Goal: Communication & Community: Answer question/provide support

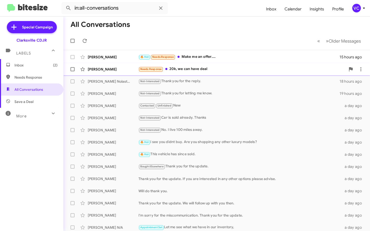
click at [200, 70] on div "Needs Response 20k, we can have deal" at bounding box center [242, 69] width 207 height 6
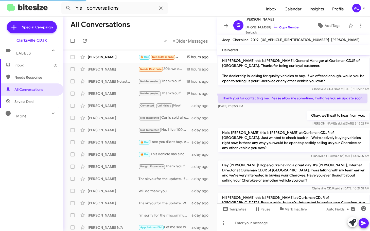
scroll to position [84, 0]
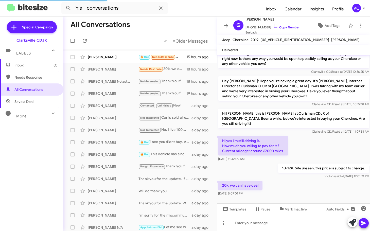
click at [314, 183] on div "Hi [PERSON_NAME] this is [PERSON_NAME], General Manager at Ourisman CDJR of [GE…" at bounding box center [293, 84] width 153 height 226
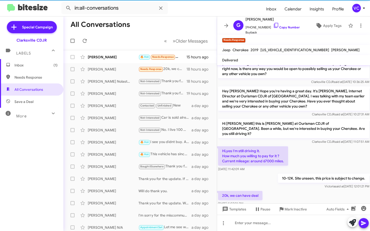
click at [336, 145] on div "Hi,yes I'm still driving it. How much you willing to pay for it ? Current milea…" at bounding box center [293, 158] width 153 height 27
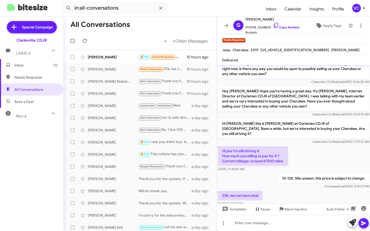
scroll to position [94, 0]
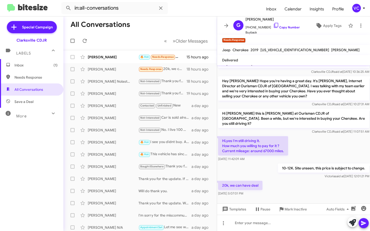
click at [308, 180] on div "20k, we can have deal [DATE] 5:07:01 PM" at bounding box center [293, 188] width 153 height 17
click at [321, 147] on div "Hi,yes I'm still driving it. How much you willing to pay for it ? Current milea…" at bounding box center [293, 148] width 153 height 27
click at [308, 183] on div "20k, we can have deal [DATE] 5:07:01 PM" at bounding box center [293, 188] width 153 height 17
click at [315, 148] on div "Hi,yes I'm still driving it. How much you willing to pay for it ? Current milea…" at bounding box center [293, 148] width 153 height 27
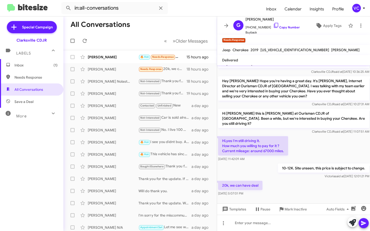
click at [309, 197] on div at bounding box center [293, 202] width 153 height 11
click at [289, 197] on div at bounding box center [293, 202] width 153 height 11
click at [330, 142] on div "Hi,yes I'm still driving it. How much you willing to pay for it ? Current milea…" at bounding box center [293, 148] width 153 height 27
click at [267, 222] on div at bounding box center [293, 223] width 153 height 16
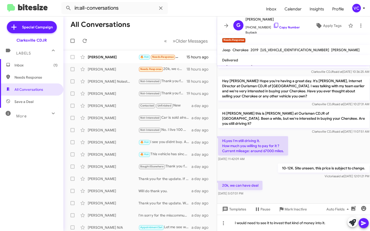
click at [366, 227] on span at bounding box center [364, 223] width 6 height 10
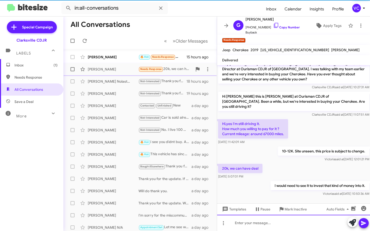
scroll to position [113, 0]
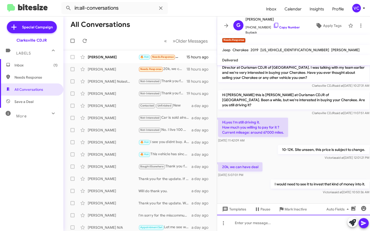
click at [241, 228] on div at bounding box center [293, 223] width 153 height 16
click at [284, 225] on div "What's your Schedule?" at bounding box center [293, 223] width 153 height 16
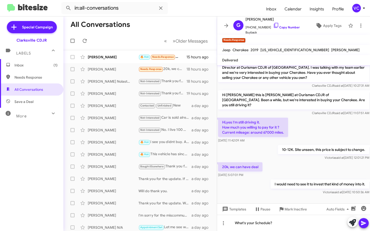
click at [364, 225] on icon at bounding box center [364, 223] width 6 height 6
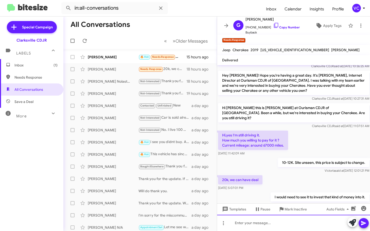
scroll to position [131, 0]
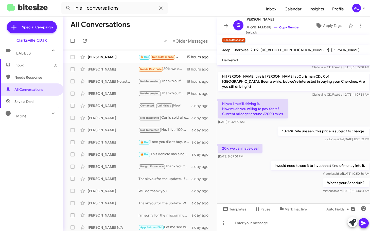
click at [267, 188] on div "What's your Schedule? [PERSON_NAME] said at [DATE] 10:50:51 AM" at bounding box center [293, 185] width 153 height 17
click at [299, 143] on div "20k, we can have deal [DATE] 5:07:01 PM" at bounding box center [293, 151] width 153 height 17
click at [111, 57] on div "[PERSON_NAME]" at bounding box center [113, 57] width 51 height 5
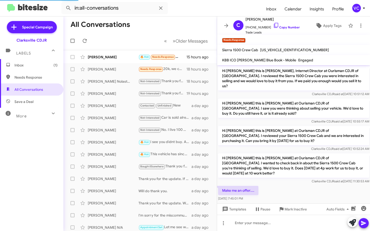
drag, startPoint x: 286, startPoint y: 183, endPoint x: 292, endPoint y: 179, distance: 7.5
click at [286, 185] on div "Make me an offer.... [DATE] 7:45:01 PM" at bounding box center [293, 193] width 153 height 17
click at [295, 185] on div "Make me an offer.... [DATE] 7:45:01 PM" at bounding box center [293, 193] width 153 height 17
click at [317, 185] on div "Make me an offer.... [DATE] 7:45:01 PM" at bounding box center [293, 193] width 153 height 17
click at [279, 49] on span "[US_VEHICLE_IDENTIFICATION_NUMBER]" at bounding box center [294, 50] width 69 height 5
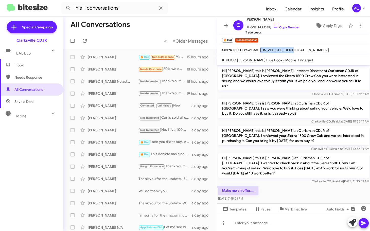
click at [279, 49] on span "[US_VEHICLE_IDENTIFICATION_NUMBER]" at bounding box center [294, 50] width 69 height 5
copy span "[US_VEHICLE_IDENTIFICATION_NUMBER]"
click at [285, 28] on link "Copy Number" at bounding box center [286, 27] width 27 height 4
copy span "[US_VEHICLE_IDENTIFICATION_NUMBER]"
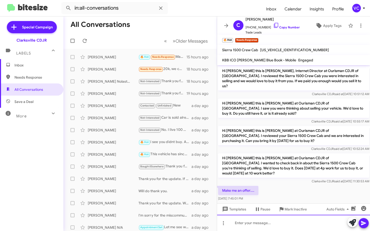
click at [277, 221] on div at bounding box center [293, 223] width 153 height 16
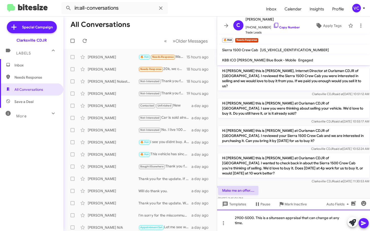
click at [275, 218] on div "2900-5000. This is a situnseen appraisal that can change at any time." at bounding box center [293, 220] width 153 height 21
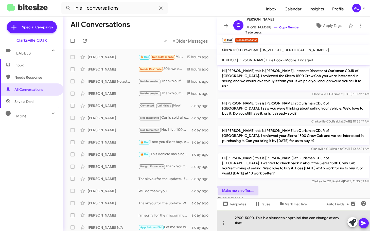
click at [274, 219] on div "2900-5000. This is a situnseen appraisal that can change at any time." at bounding box center [293, 220] width 153 height 21
click at [265, 225] on div "2900-5000. This is a site unseen appraisal that can change at any time." at bounding box center [293, 220] width 153 height 21
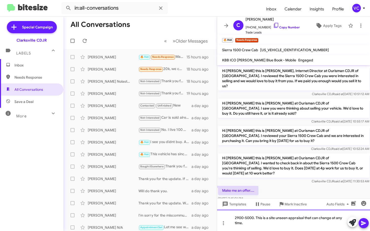
click at [265, 225] on div "2900-5000. This is a site unseen appraisal that can change at any time." at bounding box center [293, 220] width 153 height 21
click at [367, 223] on button at bounding box center [364, 223] width 10 height 10
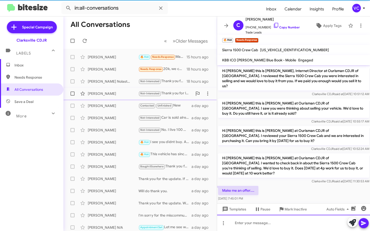
scroll to position [13, 0]
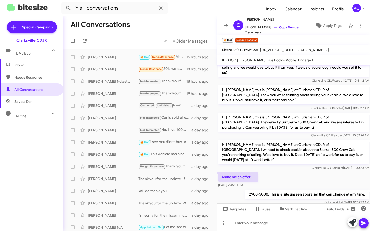
click at [122, 41] on mat-toolbar-row "« Previous » Next Older Messages" at bounding box center [139, 41] width 153 height 16
click at [87, 40] on icon at bounding box center [85, 41] width 6 height 6
click at [191, 24] on mat-toolbar-row "All Conversations" at bounding box center [139, 24] width 153 height 16
click at [199, 13] on form "in:all-conversations" at bounding box center [161, 8] width 201 height 12
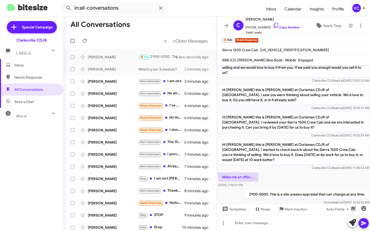
click at [144, 30] on mat-toolbar-row "All Conversations" at bounding box center [139, 24] width 153 height 16
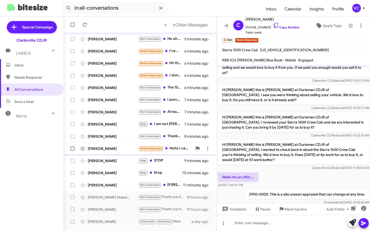
scroll to position [63, 0]
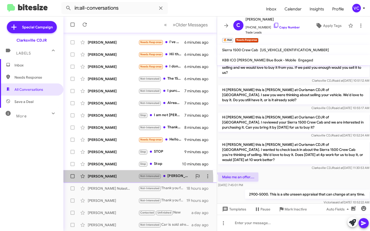
click at [124, 179] on div "[PERSON_NAME] Not-Interested [PERSON_NAME], I told [PERSON_NAME] [DATE], I am n…" at bounding box center [139, 176] width 145 height 10
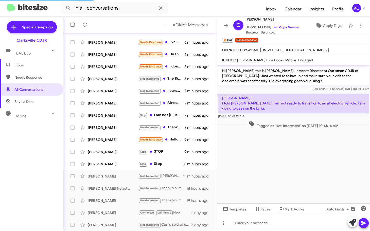
click at [303, 168] on cdk-virtual-scroll-viewport "Hi [PERSON_NAME] this is [PERSON_NAME], Internet Director at Ourisman CDJR of […" at bounding box center [293, 134] width 153 height 138
click at [293, 106] on p "[PERSON_NAME], I told [PERSON_NAME] [DATE], I am not ready to transition to an …" at bounding box center [293, 103] width 151 height 19
click at [290, 113] on div "[PERSON_NAME], I told [PERSON_NAME] [DATE], I am not ready to transition to an …" at bounding box center [293, 106] width 151 height 25
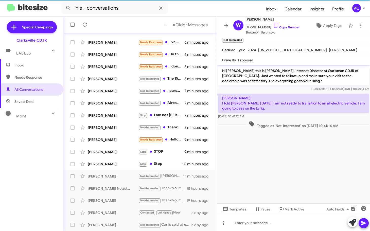
click at [313, 162] on cdk-virtual-scroll-viewport "Hi [PERSON_NAME] this is [PERSON_NAME], Internet Director at Ourisman CDJR of […" at bounding box center [293, 134] width 153 height 138
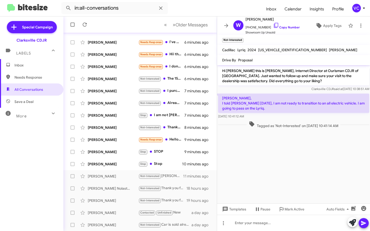
click at [268, 142] on cdk-virtual-scroll-viewport "Hi [PERSON_NAME] this is [PERSON_NAME], Internet Director at Ourisman CDJR of […" at bounding box center [293, 134] width 153 height 138
click at [242, 87] on div "Clarksville CDJR said at [DATE] 10:38:51 AM" at bounding box center [293, 89] width 151 height 5
click at [283, 27] on link "Copy Number" at bounding box center [286, 27] width 27 height 4
click at [244, 92] on div "Hi [PERSON_NAME] this is [PERSON_NAME], Internet Director at Ourisman CDJR of […" at bounding box center [293, 78] width 153 height 27
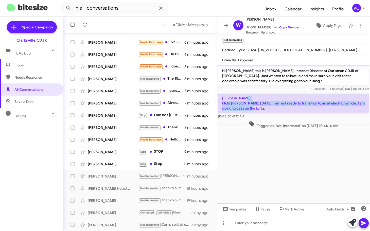
drag, startPoint x: 221, startPoint y: 105, endPoint x: 256, endPoint y: 110, distance: 34.6
click at [256, 110] on p "[PERSON_NAME], I told [PERSON_NAME] [DATE], I am not ready to transition to an …" at bounding box center [293, 103] width 151 height 19
copy p "I told [PERSON_NAME] [DATE], I am not ready to transition to an all electric ve…"
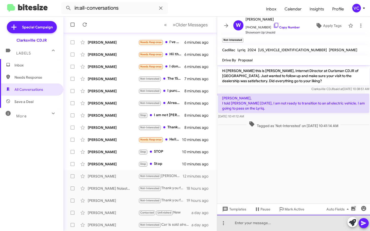
click at [263, 227] on div at bounding box center [293, 223] width 153 height 16
click at [300, 225] on div "Are you shopping for ny vehicles?" at bounding box center [293, 223] width 153 height 16
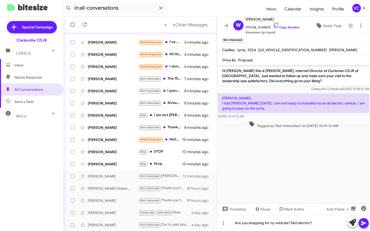
click at [366, 223] on icon at bounding box center [364, 223] width 6 height 6
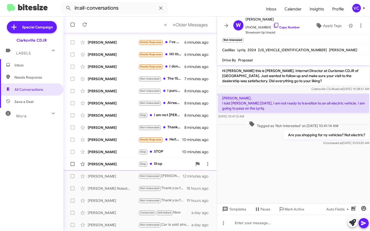
click at [121, 163] on div "[PERSON_NAME]" at bounding box center [113, 164] width 51 height 5
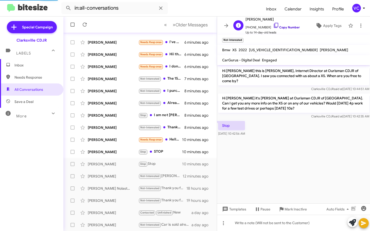
click at [290, 26] on link "Copy Number" at bounding box center [286, 27] width 27 height 4
drag, startPoint x: 306, startPoint y: 180, endPoint x: 169, endPoint y: 167, distance: 138.2
click at [307, 178] on cdk-virtual-scroll-viewport "Hi [PERSON_NAME] this is [PERSON_NAME], Internet Director at Ourisman CDJR of […" at bounding box center [293, 134] width 153 height 138
click at [107, 149] on div "[PERSON_NAME]" at bounding box center [113, 151] width 51 height 5
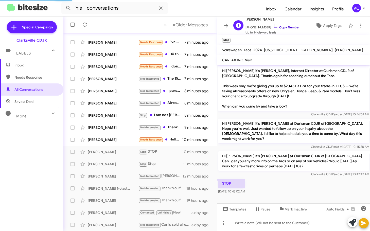
click at [284, 26] on link "Copy Number" at bounding box center [286, 27] width 27 height 4
click at [288, 184] on div "STOP [DATE] 10:43:02 AM" at bounding box center [293, 186] width 153 height 17
click at [295, 179] on div "STOP [DATE] 10:43:02 AM" at bounding box center [293, 186] width 153 height 17
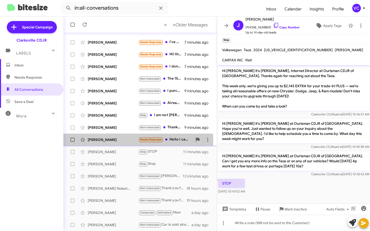
click at [117, 142] on div "[PERSON_NAME]" at bounding box center [113, 139] width 51 height 5
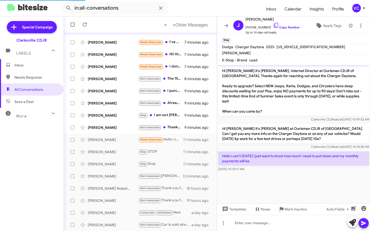
click at [303, 190] on cdk-virtual-scroll-viewport "Hi [PERSON_NAME] it's [PERSON_NAME], Internet Director at Ourisman CDJR of [GEO…" at bounding box center [293, 134] width 153 height 138
click at [336, 180] on cdk-virtual-scroll-viewport "Hi [PERSON_NAME] it's [PERSON_NAME], Internet Director at Ourisman CDJR of [GEO…" at bounding box center [293, 134] width 153 height 138
click at [279, 188] on cdk-virtual-scroll-viewport "Hi [PERSON_NAME] it's [PERSON_NAME], Internet Director at Ourisman CDJR of [GEO…" at bounding box center [293, 134] width 153 height 138
click at [284, 29] on link "Copy Number" at bounding box center [286, 27] width 27 height 4
drag, startPoint x: 285, startPoint y: 180, endPoint x: 286, endPoint y: 175, distance: 4.7
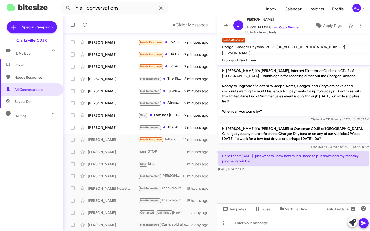
click at [287, 178] on cdk-virtual-scroll-viewport "Hi [PERSON_NAME] it's [PERSON_NAME], Internet Director at Ourisman CDJR of [GEO…" at bounding box center [293, 134] width 153 height 138
click at [254, 156] on p "Hello i can't [DATE] i just want to know how much i need to put down and my mon…" at bounding box center [293, 158] width 151 height 14
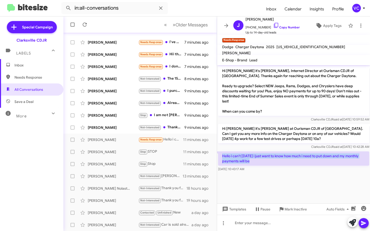
click at [254, 156] on p "Hello i can't [DATE] i just want to know how much i need to put down and my mon…" at bounding box center [293, 158] width 151 height 14
copy p "Hello i can't [DATE] i just want to know how much i need to put down and my mon…"
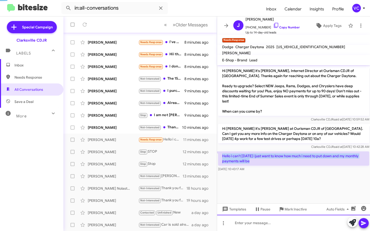
click at [263, 229] on div at bounding box center [293, 223] width 153 height 16
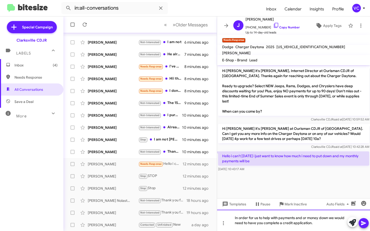
click at [328, 218] on div "In order for us to help with payments and or money down we would need to have y…" at bounding box center [293, 220] width 153 height 21
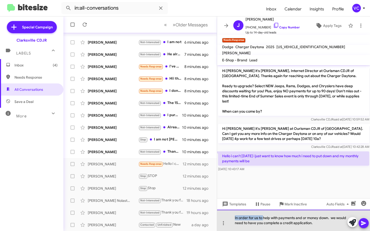
drag, startPoint x: 263, startPoint y: 218, endPoint x: 234, endPoint y: 217, distance: 29.2
click at [234, 217] on div "In order for us to help with payments and or money down. we would need to have …" at bounding box center [293, 220] width 153 height 21
click at [322, 224] on div "I would like to help with payments and or money down. we would need to have you…" at bounding box center [293, 220] width 153 height 21
click at [331, 218] on div "I would like to help with payments and or money down. we would need to have you…" at bounding box center [293, 220] width 153 height 21
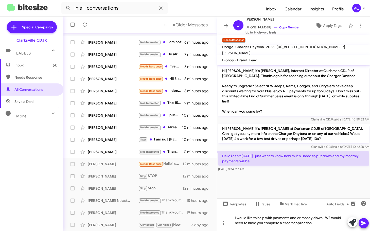
click at [321, 220] on div "I would like to help with payments and or money down. WE would need to have you…" at bounding box center [293, 220] width 153 height 21
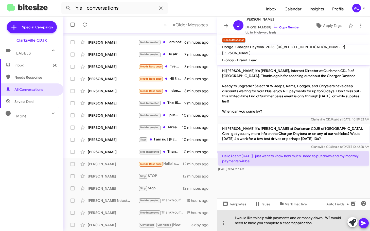
click at [320, 226] on div "I would like to help with payments and or money down. WE would need to have you…" at bounding box center [293, 220] width 153 height 21
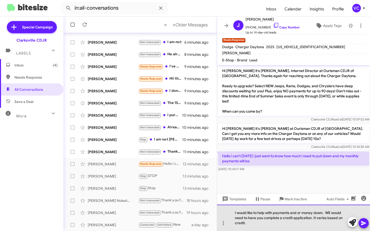
click at [300, 223] on div "I would like to help with payments and or money down. WE would need to have you…" at bounding box center [293, 218] width 153 height 26
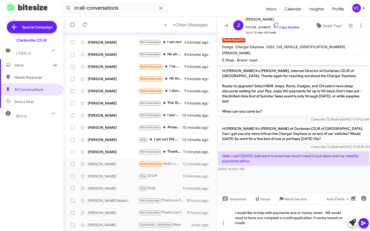
click at [364, 225] on icon at bounding box center [364, 223] width 6 height 6
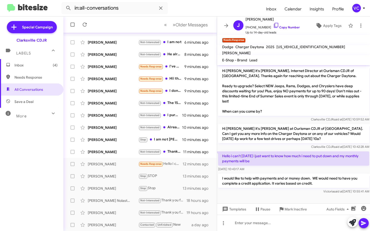
click at [299, 194] on div "I would like to help with payments and or money down. WE would need to have you…" at bounding box center [293, 184] width 153 height 22
click at [105, 153] on div "[PERSON_NAME]" at bounding box center [113, 151] width 51 height 5
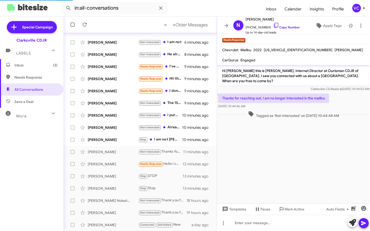
click at [309, 138] on cdk-virtual-scroll-viewport "Hi [PERSON_NAME] this is [PERSON_NAME], Internet Director at Ourisman CDJR of […" at bounding box center [293, 134] width 153 height 138
click at [290, 27] on link "Copy Number" at bounding box center [286, 27] width 27 height 4
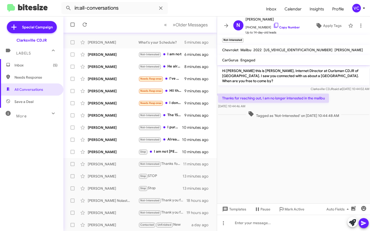
click at [300, 161] on cdk-virtual-scroll-viewport "Hi [PERSON_NAME] this is [PERSON_NAME], Internet Director at Ourisman CDJR of […" at bounding box center [293, 134] width 153 height 138
click at [265, 98] on div "Thanks for reaching out, I am no longer interested in the malibu [DATE] 10:44:4…" at bounding box center [273, 101] width 111 height 15
click at [284, 94] on p "Thanks for reaching out, I am no longer interested in the malibu" at bounding box center [273, 98] width 111 height 9
click at [272, 191] on cdk-virtual-scroll-viewport "Hi [PERSON_NAME] this is [PERSON_NAME], Internet Director at Ourisman CDJR of […" at bounding box center [293, 134] width 153 height 138
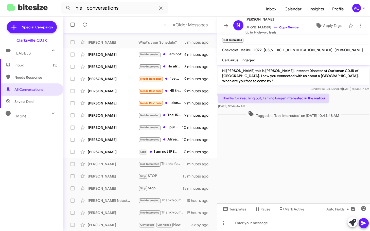
click at [265, 226] on div at bounding box center [293, 223] width 153 height 16
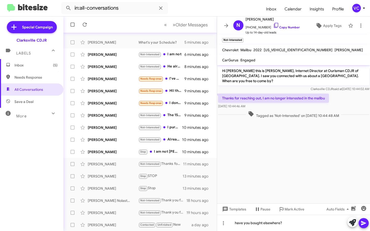
click at [365, 223] on icon at bounding box center [363, 223] width 5 height 4
click at [274, 177] on cdk-virtual-scroll-viewport "Hi [PERSON_NAME] this is [PERSON_NAME], Internet Director at Ourisman CDJR of […" at bounding box center [293, 134] width 153 height 138
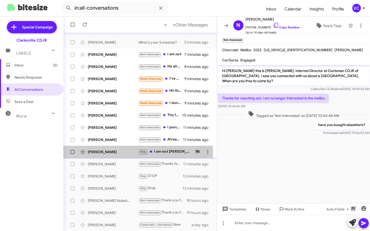
click at [106, 152] on div "[PERSON_NAME]" at bounding box center [113, 151] width 51 height 5
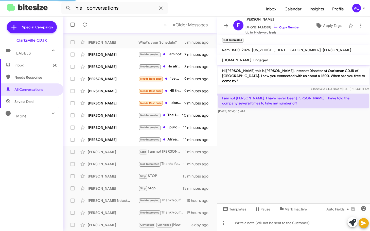
click at [295, 169] on cdk-virtual-scroll-viewport "Hi [PERSON_NAME] this is [PERSON_NAME], Internet Director at Ourisman CDJR of […" at bounding box center [293, 134] width 153 height 138
click at [291, 132] on cdk-virtual-scroll-viewport "Hi [PERSON_NAME] this is [PERSON_NAME], Internet Director at Ourisman CDJR of […" at bounding box center [293, 134] width 153 height 138
click at [282, 87] on div "Clarksville CDJR said at [DATE] 10:44:01 AM" at bounding box center [293, 89] width 151 height 5
click at [283, 29] on link "Copy Number" at bounding box center [286, 27] width 27 height 4
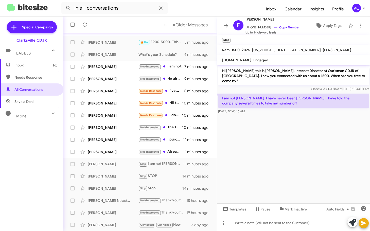
click at [268, 229] on div at bounding box center [293, 223] width 153 height 16
click at [266, 137] on cdk-virtual-scroll-viewport "Hi [PERSON_NAME] this is [PERSON_NAME], Internet Director at Ourisman CDJR of […" at bounding box center [293, 134] width 153 height 138
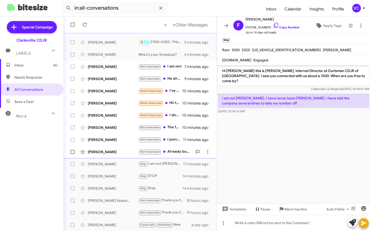
click at [114, 153] on div "[PERSON_NAME]" at bounding box center [113, 151] width 51 height 5
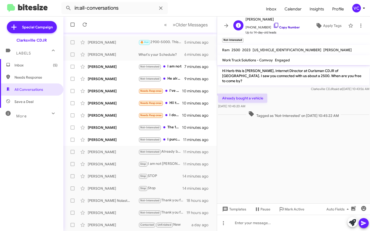
click at [291, 27] on link "Copy Number" at bounding box center [286, 27] width 27 height 4
drag, startPoint x: 312, startPoint y: 163, endPoint x: 311, endPoint y: 160, distance: 3.2
click at [313, 163] on cdk-virtual-scroll-viewport "Hi Herb this is [PERSON_NAME], Internet Director at Ourisman CDJR of [GEOGRAPHI…" at bounding box center [293, 134] width 153 height 138
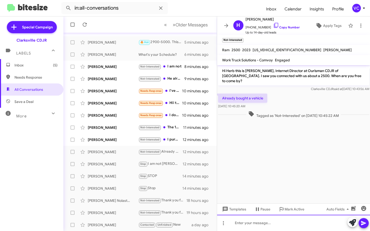
click at [272, 228] on div at bounding box center [293, 223] width 153 height 16
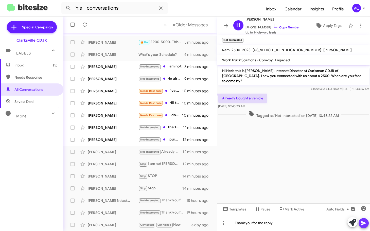
drag, startPoint x: 366, startPoint y: 225, endPoint x: 301, endPoint y: 225, distance: 64.7
click at [367, 225] on icon at bounding box center [364, 223] width 6 height 6
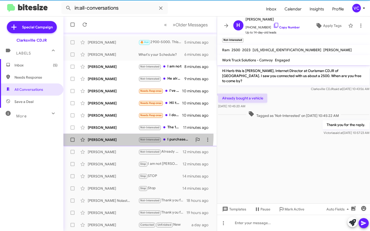
click at [127, 136] on div "[PERSON_NAME] Not-Interested I purchased an f pace already 12 minutes ago" at bounding box center [139, 140] width 145 height 10
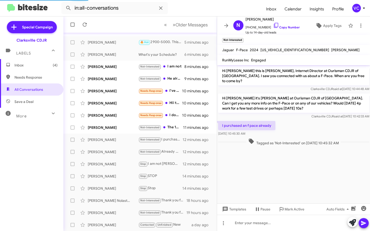
click at [301, 120] on div "I purchased an f pace already [DATE] 10:45:30 AM" at bounding box center [293, 128] width 153 height 17
click at [288, 27] on link "Copy Number" at bounding box center [286, 27] width 27 height 4
drag, startPoint x: 321, startPoint y: 159, endPoint x: 315, endPoint y: 129, distance: 30.2
click at [322, 159] on cdk-virtual-scroll-viewport "Hi [PERSON_NAME] this is [PERSON_NAME], Internet Director at Ourisman CDJR of […" at bounding box center [293, 134] width 153 height 138
click at [314, 125] on div "I purchased an f pace already [DATE] 10:45:30 AM" at bounding box center [293, 128] width 153 height 17
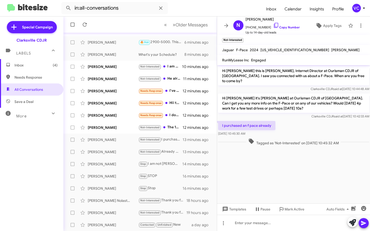
click at [307, 171] on cdk-virtual-scroll-viewport "Hi [PERSON_NAME] this is [PERSON_NAME], Internet Director at Ourisman CDJR of […" at bounding box center [293, 134] width 153 height 138
click at [266, 219] on div at bounding box center [293, 223] width 153 height 16
click at [365, 223] on icon at bounding box center [363, 223] width 5 height 4
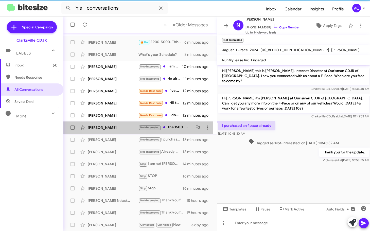
click at [115, 129] on div "[PERSON_NAME]" at bounding box center [113, 127] width 51 height 5
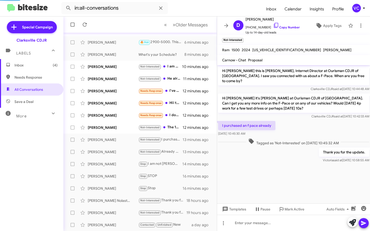
click at [316, 179] on cdk-virtual-scroll-viewport "Hi [PERSON_NAME] this is [PERSON_NAME], Internet Director at Ourisman CDJR of […" at bounding box center [293, 134] width 153 height 138
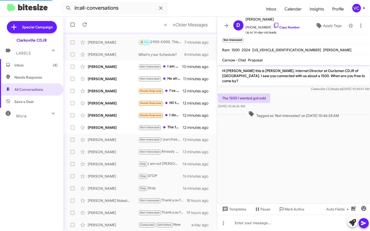
click at [287, 103] on div "The 1500 I wanted got sold [DATE] 10:46:26 AM" at bounding box center [293, 101] width 153 height 17
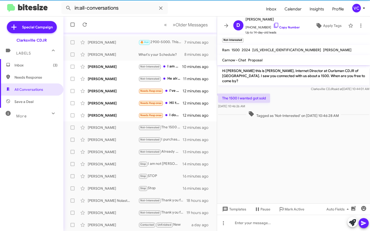
click at [297, 157] on cdk-virtual-scroll-viewport "Hi [PERSON_NAME] this is [PERSON_NAME], Internet Director at Ourisman CDJR of […" at bounding box center [293, 134] width 153 height 138
click at [297, 156] on cdk-virtual-scroll-viewport "Hi [PERSON_NAME] this is [PERSON_NAME], Internet Director at Ourisman CDJR of […" at bounding box center [293, 134] width 153 height 138
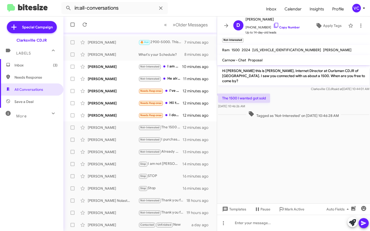
click at [292, 100] on div "The 1500 I wanted got sold [DATE] 10:46:26 AM" at bounding box center [293, 101] width 153 height 17
click at [283, 29] on link "Copy Number" at bounding box center [286, 27] width 27 height 4
click at [288, 161] on cdk-virtual-scroll-viewport "Hi [PERSON_NAME] this is [PERSON_NAME], Internet Director at Ourisman CDJR of […" at bounding box center [293, 134] width 153 height 138
click at [295, 99] on div "The 1500 I wanted got sold [DATE] 10:46:26 AM" at bounding box center [293, 101] width 153 height 17
click at [289, 175] on cdk-virtual-scroll-viewport "Hi [PERSON_NAME] this is [PERSON_NAME], Internet Director at Ourisman CDJR of […" at bounding box center [293, 134] width 153 height 138
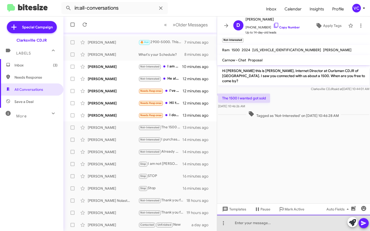
click at [277, 223] on div at bounding box center [293, 223] width 153 height 16
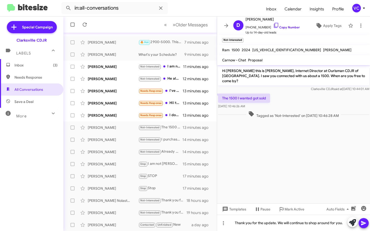
drag, startPoint x: 330, startPoint y: 160, endPoint x: 344, endPoint y: 201, distance: 44.1
click at [330, 164] on cdk-virtual-scroll-viewport "Hi [PERSON_NAME] this is [PERSON_NAME], Internet Director at Ourisman CDJR of […" at bounding box center [293, 134] width 153 height 138
click at [366, 221] on icon at bounding box center [364, 223] width 6 height 6
click at [305, 168] on cdk-virtual-scroll-viewport "Hi [PERSON_NAME] this is [PERSON_NAME], Internet Director at Ourisman CDJR of […" at bounding box center [293, 134] width 153 height 138
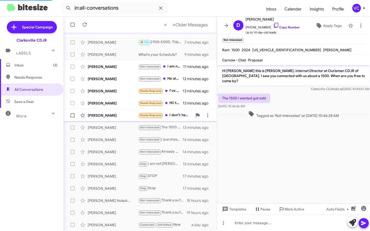
click at [96, 116] on div "[PERSON_NAME]" at bounding box center [113, 115] width 51 height 5
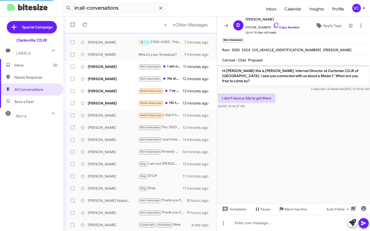
click at [297, 114] on cdk-virtual-scroll-viewport "Hi [PERSON_NAME] this is [PERSON_NAME], Internet Director at Ourisman CDJR of […" at bounding box center [293, 134] width 153 height 138
click at [294, 24] on span "[PHONE_NUMBER] Copy Number" at bounding box center [273, 26] width 54 height 8
click at [291, 26] on link "Copy Number" at bounding box center [286, 27] width 27 height 4
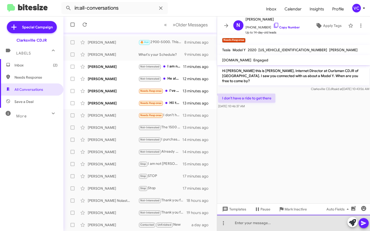
click at [268, 226] on div at bounding box center [293, 223] width 153 height 16
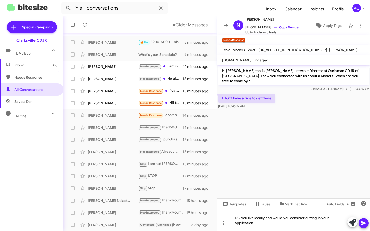
drag, startPoint x: 307, startPoint y: 221, endPoint x: 307, endPoint y: 218, distance: 3.1
click at [307, 218] on div "DO you live locally and would you consider outting in your application" at bounding box center [293, 220] width 153 height 21
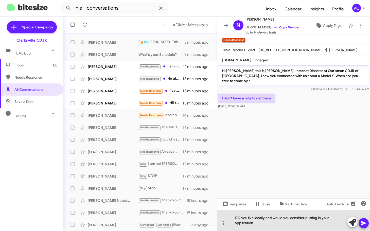
click at [274, 223] on div "DO you live locally and would you consider putting in your application" at bounding box center [293, 220] width 153 height 21
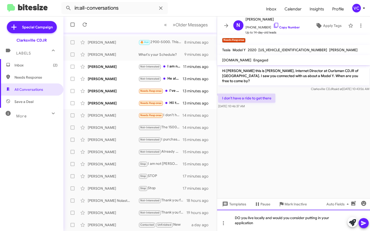
click at [238, 218] on div "DO you live locally and would you consider putting in your application" at bounding box center [293, 220] width 153 height 21
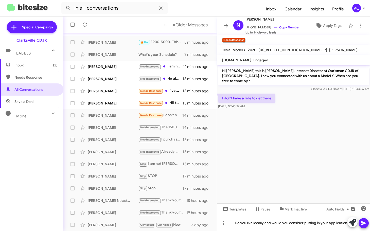
click at [263, 221] on div "Do you live locally and would you consider putting in your application" at bounding box center [293, 223] width 153 height 16
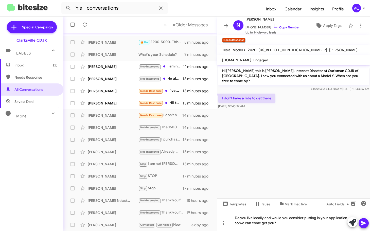
click at [367, 226] on button at bounding box center [364, 223] width 10 height 10
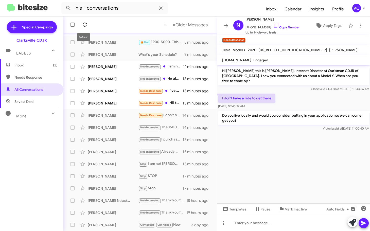
click at [85, 24] on icon at bounding box center [85, 25] width 6 height 6
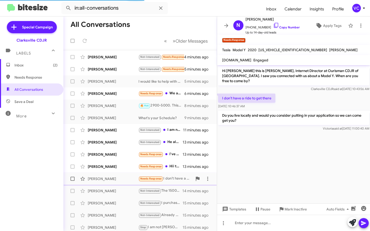
click at [118, 179] on div "[PERSON_NAME]" at bounding box center [113, 178] width 51 height 5
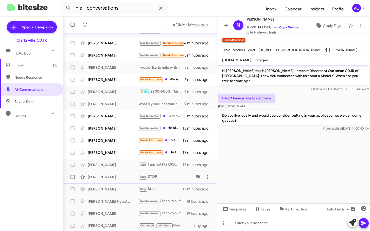
scroll to position [63, 0]
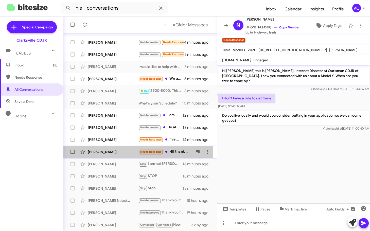
click at [123, 151] on div "[PERSON_NAME]" at bounding box center [113, 151] width 51 height 5
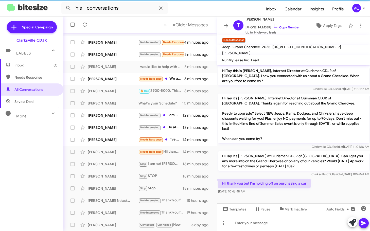
click at [324, 178] on div "Hii thank you but I'm holding off on purchasing a car [DATE] 10:46:48 AM" at bounding box center [293, 186] width 153 height 17
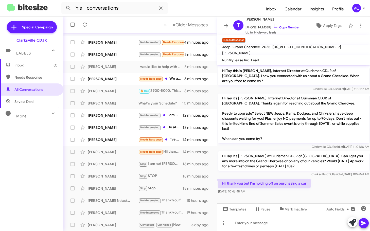
click at [319, 185] on div "Hii thank you but I'm holding off on purchasing a car [DATE] 10:46:48 AM" at bounding box center [293, 186] width 153 height 17
click at [317, 195] on div at bounding box center [293, 197] width 153 height 5
click at [288, 29] on link "Copy Number" at bounding box center [286, 27] width 27 height 4
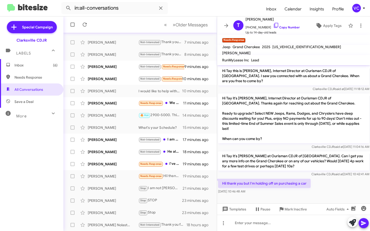
click at [324, 188] on div "Hii thank you but I'm holding off on purchasing a car [DATE] 10:46:48 AM" at bounding box center [293, 186] width 153 height 17
click at [329, 186] on div "Hii thank you but I'm holding off on purchasing a car [DATE] 10:46:48 AM" at bounding box center [293, 186] width 153 height 17
click at [327, 190] on div "Hii thank you but I'm holding off on purchasing a car [DATE] 10:46:48 AM" at bounding box center [293, 186] width 153 height 17
click at [286, 26] on link "Copy Number" at bounding box center [286, 27] width 27 height 4
click at [351, 183] on div "Hii thank you but I'm holding off on purchasing a car [DATE] 10:46:48 AM" at bounding box center [293, 186] width 153 height 17
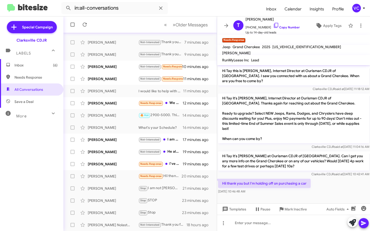
click at [267, 181] on p "Hii thank you but I'm holding off on purchasing a car" at bounding box center [264, 183] width 93 height 9
click at [268, 179] on p "Hii thank you but I'm holding off on purchasing a car" at bounding box center [264, 183] width 93 height 9
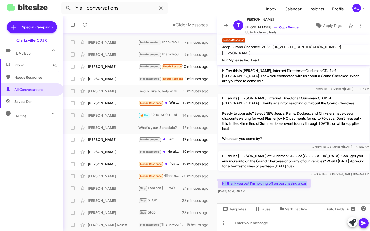
click at [268, 179] on p "Hii thank you but I'm holding off on purchasing a car" at bounding box center [264, 183] width 93 height 9
click at [266, 221] on div at bounding box center [293, 223] width 153 height 16
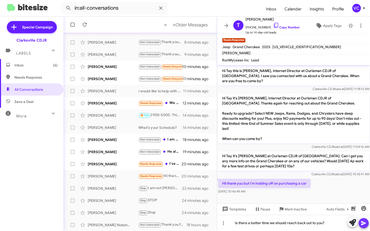
click at [363, 225] on icon at bounding box center [363, 223] width 5 height 4
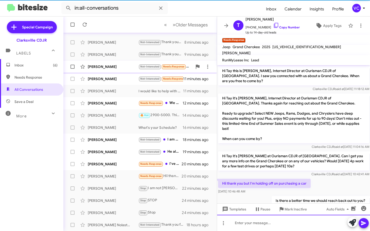
scroll to position [10, 0]
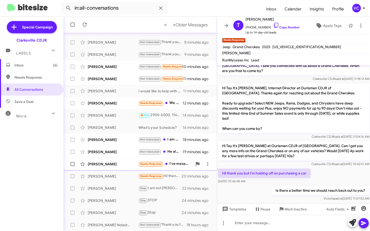
click at [115, 164] on div "[PERSON_NAME]" at bounding box center [113, 164] width 51 height 5
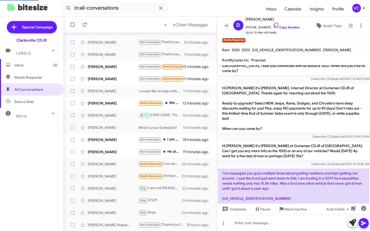
scroll to position [37, 0]
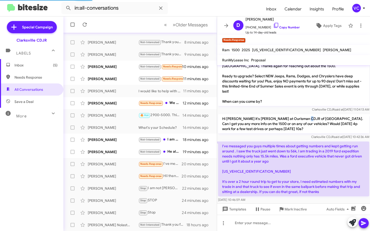
click at [298, 116] on p "Hi [PERSON_NAME] it's [PERSON_NAME] at Ourisman CDJR of [GEOGRAPHIC_DATA]. Can …" at bounding box center [293, 123] width 151 height 19
click at [238, 134] on div "Clarksville CDJR said at [DATE] 10:42:36 AM" at bounding box center [293, 136] width 151 height 5
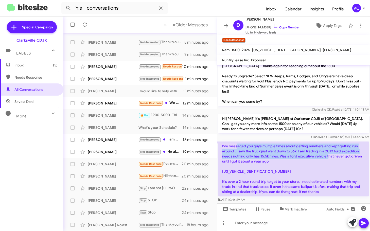
drag, startPoint x: 237, startPoint y: 138, endPoint x: 332, endPoint y: 153, distance: 96.1
click at [332, 153] on p "I've messaged you guys multiple times about getting numbers and kept getting ru…" at bounding box center [293, 169] width 151 height 55
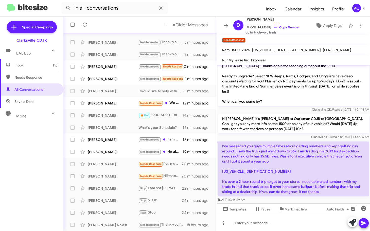
click at [333, 161] on p "I've messaged you guys multiple times about getting numbers and kept getting ru…" at bounding box center [293, 169] width 151 height 55
click at [338, 164] on p "I've messaged you guys multiple times about getting numbers and kept getting ru…" at bounding box center [293, 169] width 151 height 55
drag, startPoint x: 274, startPoint y: 146, endPoint x: 321, endPoint y: 161, distance: 49.3
click at [323, 156] on p "I've messaged you guys multiple times about getting numbers and kept getting ru…" at bounding box center [293, 169] width 151 height 55
click at [325, 168] on p "I've messaged you guys multiple times about getting numbers and kept getting ru…" at bounding box center [293, 169] width 151 height 55
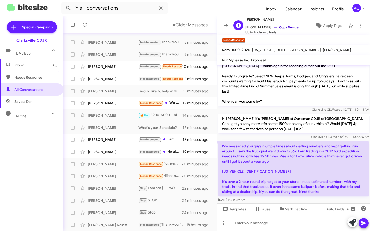
click at [285, 29] on link "Copy Number" at bounding box center [286, 27] width 27 height 4
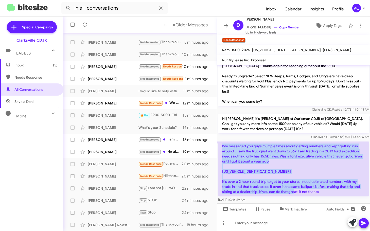
drag, startPoint x: 221, startPoint y: 141, endPoint x: 331, endPoint y: 190, distance: 120.2
click at [331, 190] on p "I've messaged you guys multiple times about getting numbers and kept getting ru…" at bounding box center [293, 169] width 151 height 55
copy p "I've messaged you guys multiple times about getting numbers and kept getting ru…"
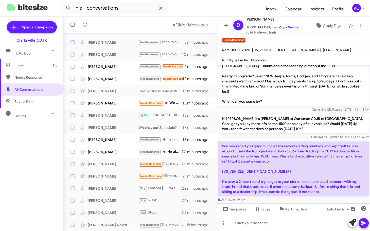
click at [285, 114] on p "Hi [PERSON_NAME] it's [PERSON_NAME] at Ourisman CDJR of [GEOGRAPHIC_DATA]. Can …" at bounding box center [293, 123] width 151 height 19
click at [294, 157] on p "I've messaged you guys multiple times about getting numbers and kept getting ru…" at bounding box center [293, 169] width 151 height 55
click at [287, 118] on p "Hi [PERSON_NAME] it's [PERSON_NAME] at Ourisman CDJR of [GEOGRAPHIC_DATA]. Can …" at bounding box center [293, 123] width 151 height 19
click at [313, 167] on p "I've messaged you guys multiple times about getting numbers and kept getting ru…" at bounding box center [293, 169] width 151 height 55
click at [311, 135] on span "Clarksville CDJR said at [DATE] 10:42:36 AM" at bounding box center [340, 137] width 58 height 4
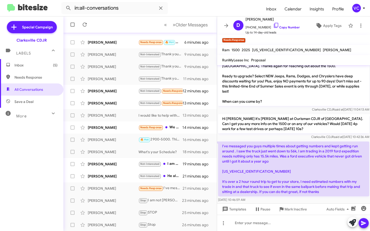
click at [245, 134] on div "Clarksville CDJR said at [DATE] 10:42:36 AM" at bounding box center [293, 136] width 151 height 5
drag, startPoint x: 229, startPoint y: 141, endPoint x: 293, endPoint y: 148, distance: 64.6
click at [285, 145] on p "I've messaged you guys multiple times about getting numbers and kept getting ru…" at bounding box center [293, 169] width 151 height 55
click at [315, 157] on p "I've messaged you guys multiple times about getting numbers and kept getting ru…" at bounding box center [293, 169] width 151 height 55
click at [326, 166] on p "I've messaged you guys multiple times about getting numbers and kept getting ru…" at bounding box center [293, 169] width 151 height 55
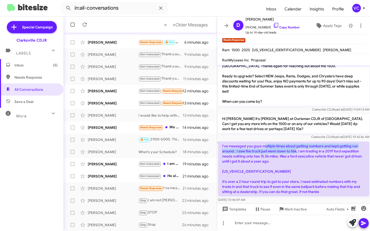
drag, startPoint x: 264, startPoint y: 142, endPoint x: 316, endPoint y: 158, distance: 54.3
click at [305, 151] on p "I've messaged you guys multiple times about getting numbers and kept getting ru…" at bounding box center [293, 169] width 151 height 55
click at [312, 169] on p "I've messaged you guys multiple times about getting numbers and kept getting ru…" at bounding box center [293, 169] width 151 height 55
drag, startPoint x: 222, startPoint y: 147, endPoint x: 295, endPoint y: 151, distance: 73.4
click at [275, 149] on p "I've messaged you guys multiple times about getting numbers and kept getting ru…" at bounding box center [293, 169] width 151 height 55
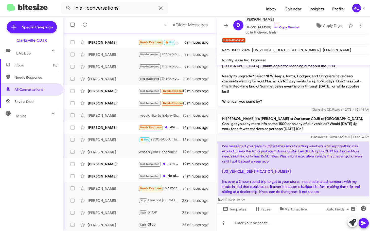
click at [315, 164] on p "I've messaged you guys multiple times about getting numbers and kept getting ru…" at bounding box center [293, 169] width 151 height 55
drag, startPoint x: 295, startPoint y: 154, endPoint x: 311, endPoint y: 160, distance: 16.7
click at [306, 155] on p "I've messaged you guys multiple times about getting numbers and kept getting ru…" at bounding box center [293, 169] width 151 height 55
click at [318, 168] on p "I've messaged you guys multiple times about getting numbers and kept getting ru…" at bounding box center [293, 169] width 151 height 55
drag, startPoint x: 316, startPoint y: 169, endPoint x: 314, endPoint y: 172, distance: 3.8
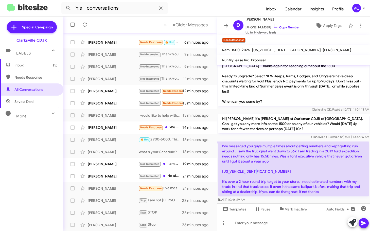
click at [317, 171] on p "I've messaged you guys multiple times about getting numbers and kept getting ru…" at bounding box center [293, 169] width 151 height 55
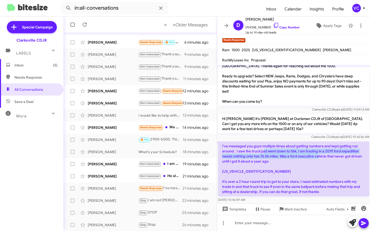
drag, startPoint x: 294, startPoint y: 149, endPoint x: 338, endPoint y: 153, distance: 44.8
click at [321, 149] on p "I've messaged you guys multiple times about getting numbers and kept getting ru…" at bounding box center [293, 169] width 151 height 55
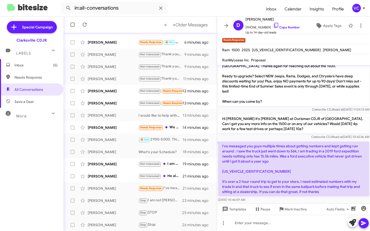
click at [347, 165] on p "I've messaged you guys multiple times about getting numbers and kept getting ru…" at bounding box center [293, 169] width 151 height 55
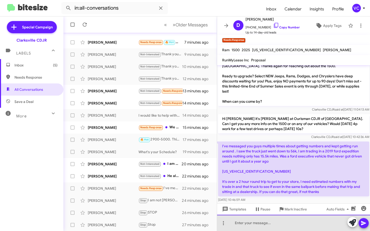
click at [265, 228] on div at bounding box center [293, 223] width 153 height 16
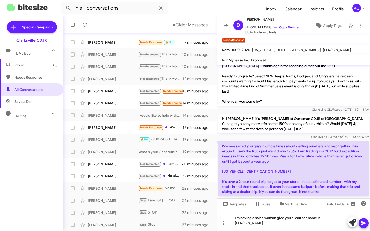
click at [322, 225] on div "I'm having a sales waman give you a call her name is [PERSON_NAME]." at bounding box center [293, 220] width 153 height 21
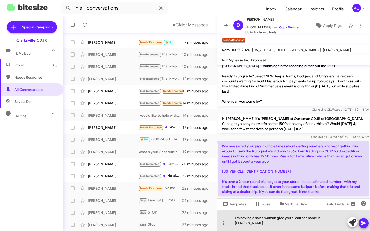
click at [322, 224] on div "I'm having a sales waman give you a call her name is [PERSON_NAME]." at bounding box center [293, 220] width 153 height 21
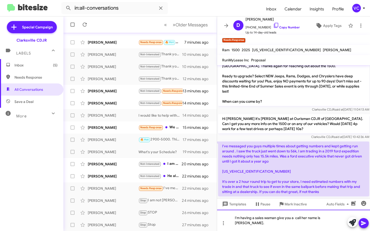
click at [337, 223] on div "I'm having a sales waman give you a call her name is [PERSON_NAME]." at bounding box center [293, 220] width 153 height 21
click at [327, 225] on div "I'm having a sales waman give you a call her name is [PERSON_NAME]. How many mi…" at bounding box center [293, 220] width 153 height 21
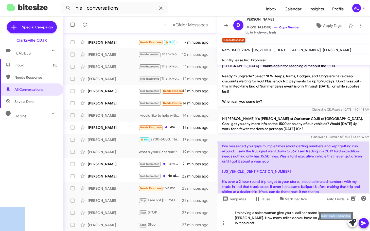
click at [363, 225] on body "in:all-conversations Inbox Calendar Insights Profile VC Special Campaign Clarks…" at bounding box center [185, 115] width 370 height 231
click at [313, 224] on div "I'm having a sales waman give you a call her name is [PERSON_NAME]. How many mi…" at bounding box center [293, 218] width 153 height 26
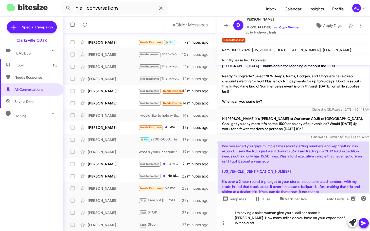
click at [310, 223] on div "I'm having a sales waman give you a call her name is [PERSON_NAME]. How many mi…" at bounding box center [293, 218] width 153 height 26
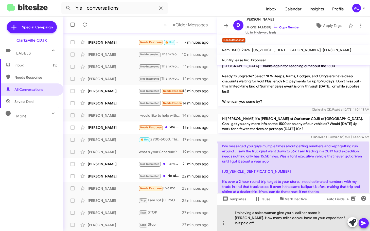
click at [335, 226] on div "I'm having a sales waman give you a call her name is [PERSON_NAME]. How many mi…" at bounding box center [293, 218] width 153 height 26
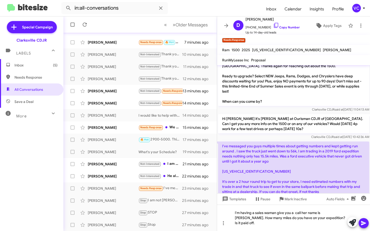
click at [367, 225] on button at bounding box center [364, 223] width 10 height 10
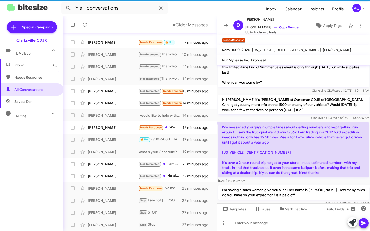
scroll to position [61, 0]
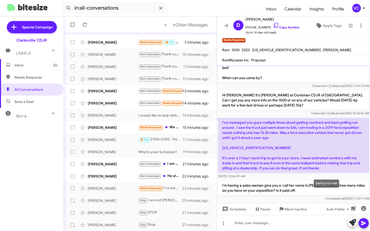
click at [308, 196] on div "[PERSON_NAME] said at [DATE] 11:10:11 AM" at bounding box center [293, 198] width 151 height 5
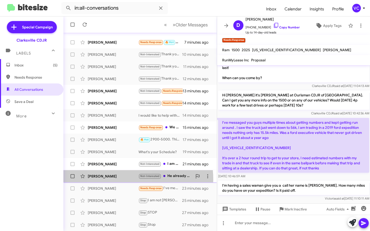
click at [118, 179] on div "[PERSON_NAME] Not-Interested He already purchased a vehicle 22 minutes ago" at bounding box center [139, 176] width 145 height 10
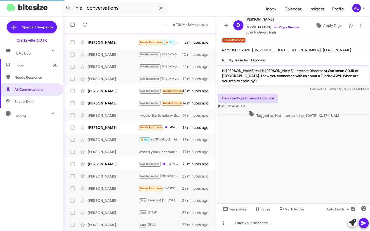
click at [297, 164] on cdk-virtual-scroll-viewport "Hi [PERSON_NAME] this is [PERSON_NAME], Internet Director at Ourisman CDJR of […" at bounding box center [293, 134] width 153 height 138
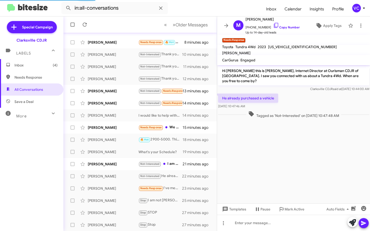
click at [325, 97] on div "He already purchased a vehicle [DATE] 10:47:46 AM" at bounding box center [293, 101] width 153 height 17
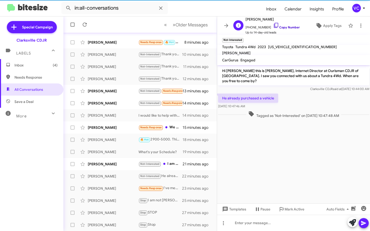
click at [281, 27] on link "Copy Number" at bounding box center [286, 27] width 27 height 4
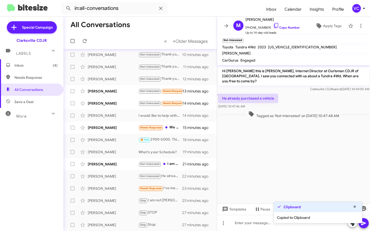
scroll to position [63, 0]
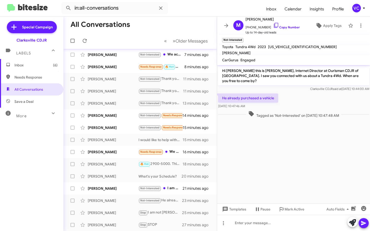
click at [296, 162] on cdk-virtual-scroll-viewport "Hi [PERSON_NAME] this is [PERSON_NAME], Internet Director at Ourisman CDJR of […" at bounding box center [293, 134] width 153 height 139
click at [305, 96] on div "He already purchased a vehicle [DATE] 10:47:46 AM" at bounding box center [293, 101] width 153 height 17
click at [287, 29] on link "Copy Number" at bounding box center [286, 27] width 27 height 4
drag, startPoint x: 266, startPoint y: 166, endPoint x: 291, endPoint y: 142, distance: 34.6
click at [267, 165] on cdk-virtual-scroll-viewport "Hi [PERSON_NAME] this is [PERSON_NAME], Internet Director at Ourisman CDJR of […" at bounding box center [293, 134] width 153 height 139
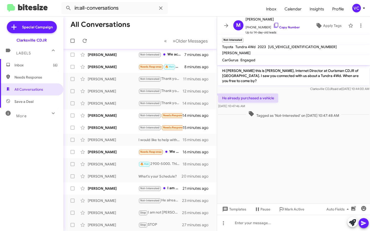
click at [318, 164] on cdk-virtual-scroll-viewport "Hi [PERSON_NAME] this is [PERSON_NAME], Internet Director at Ourisman CDJR of […" at bounding box center [293, 134] width 153 height 139
click at [307, 93] on div "He already purchased a vehicle [DATE] 10:47:46 AM" at bounding box center [293, 101] width 153 height 17
click at [313, 94] on div "He already purchased a vehicle [DATE] 10:47:46 AM" at bounding box center [293, 101] width 153 height 17
click at [292, 138] on cdk-virtual-scroll-viewport "Hi [PERSON_NAME] this is [PERSON_NAME], Internet Director at Ourisman CDJR of […" at bounding box center [293, 134] width 153 height 139
click at [312, 93] on div "He already purchased a vehicle [DATE] 10:47:46 AM" at bounding box center [293, 101] width 153 height 17
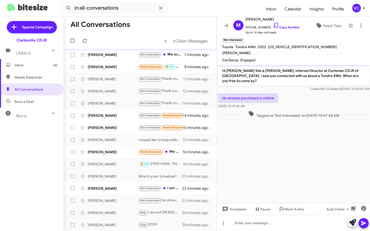
click at [318, 147] on cdk-virtual-scroll-viewport "Hi [PERSON_NAME] this is [PERSON_NAME], Internet Director at Ourisman CDJR of […" at bounding box center [293, 134] width 153 height 139
click at [321, 152] on cdk-virtual-scroll-viewport "Hi [PERSON_NAME] this is [PERSON_NAME], Internet Director at Ourisman CDJR of […" at bounding box center [293, 134] width 153 height 139
click at [320, 93] on div "He already purchased a vehicle [DATE] 10:47:46 AM" at bounding box center [293, 101] width 153 height 17
click at [231, 94] on p "He already purchased a vehicle" at bounding box center [248, 98] width 60 height 9
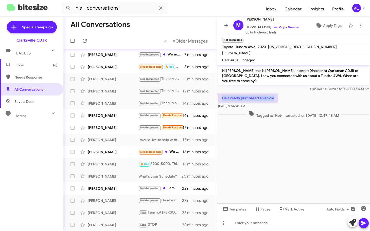
click at [231, 94] on p "He already purchased a vehicle" at bounding box center [248, 98] width 60 height 9
copy p "He already purchased a vehicle"
click at [312, 168] on cdk-virtual-scroll-viewport "Hi [PERSON_NAME] this is [PERSON_NAME], Internet Director at Ourisman CDJR of […" at bounding box center [293, 134] width 153 height 139
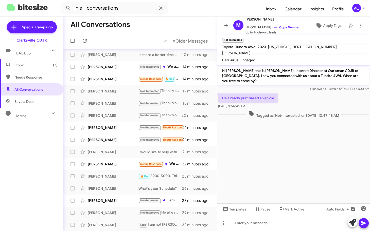
click at [279, 161] on cdk-virtual-scroll-viewport "Hi [PERSON_NAME] this is [PERSON_NAME], Internet Director at Ourisman CDJR of […" at bounding box center [293, 134] width 153 height 139
click at [296, 93] on div "He already purchased a vehicle [DATE] 10:47:46 AM" at bounding box center [293, 101] width 153 height 17
click at [282, 28] on link "Copy Number" at bounding box center [286, 27] width 27 height 4
click at [121, 203] on div "[PERSON_NAME]" at bounding box center [113, 200] width 51 height 5
click at [316, 160] on cdk-virtual-scroll-viewport "Hi [PERSON_NAME] this is [PERSON_NAME], Internet Director at Ourisman CDJR of […" at bounding box center [293, 134] width 153 height 139
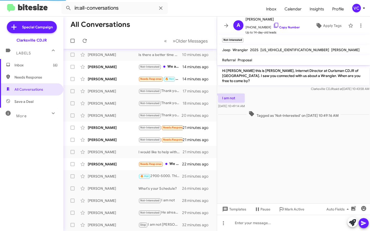
click at [289, 95] on div "I am not [DATE] 10:49:14 AM" at bounding box center [293, 101] width 153 height 17
click at [286, 27] on link "Copy Number" at bounding box center [286, 27] width 27 height 4
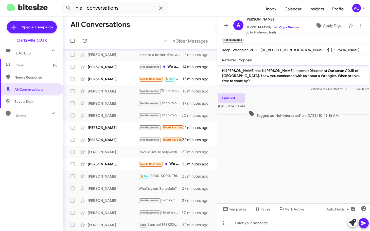
click at [255, 226] on div at bounding box center [293, 223] width 153 height 16
click at [257, 222] on div "Thank you fort he update." at bounding box center [293, 223] width 153 height 16
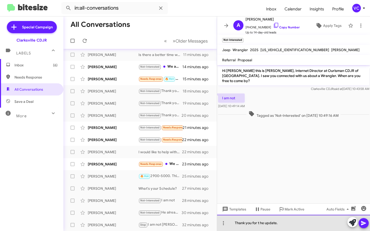
click at [261, 224] on div "Thank you for t he update." at bounding box center [293, 223] width 153 height 16
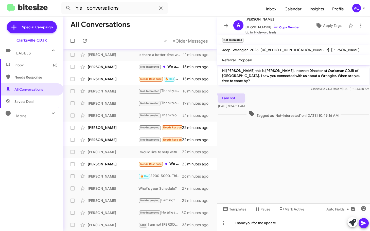
click at [361, 223] on icon at bounding box center [364, 223] width 6 height 6
drag, startPoint x: 273, startPoint y: 161, endPoint x: 266, endPoint y: 144, distance: 18.5
click at [273, 160] on cdk-virtual-scroll-viewport "Hi [PERSON_NAME] this is [PERSON_NAME], Internet Director at Ourisman CDJR of […" at bounding box center [293, 134] width 153 height 139
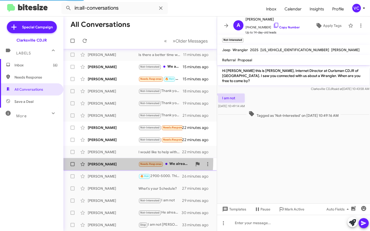
click at [99, 161] on div "[PERSON_NAME] Needs Response We already purchased a vehicle so we are no longer…" at bounding box center [139, 164] width 145 height 10
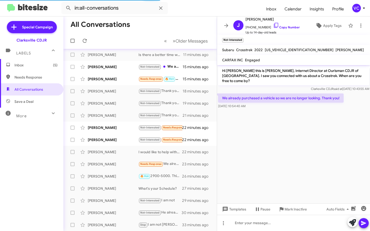
click at [292, 104] on div "[DATE] 10:54:40 AM" at bounding box center [281, 106] width 126 height 5
click at [303, 110] on div at bounding box center [293, 111] width 153 height 3
click at [303, 112] on cdk-virtual-scroll-viewport "Hi [PERSON_NAME] this is [PERSON_NAME], Internet Director at Ourisman CDJR of […" at bounding box center [293, 134] width 153 height 139
click at [291, 28] on link "Copy Number" at bounding box center [286, 27] width 27 height 4
click at [329, 148] on cdk-virtual-scroll-viewport "Hi [PERSON_NAME] this is [PERSON_NAME], Internet Director at Ourisman CDJR of […" at bounding box center [293, 134] width 153 height 139
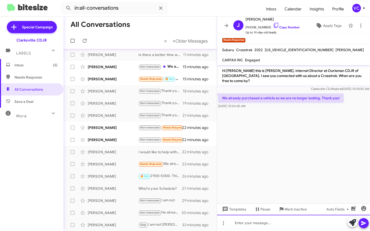
click at [270, 226] on div at bounding box center [293, 223] width 153 height 16
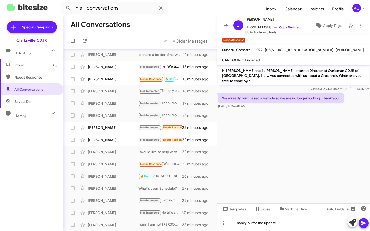
click at [367, 222] on button at bounding box center [364, 223] width 10 height 10
click at [309, 172] on cdk-virtual-scroll-viewport "Hi [PERSON_NAME] this is [PERSON_NAME], Internet Director at Ourisman CDJR of […" at bounding box center [293, 134] width 153 height 139
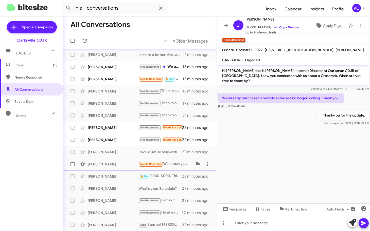
click at [124, 166] on div "[PERSON_NAME]" at bounding box center [113, 164] width 51 height 5
click at [121, 152] on div "[PERSON_NAME]" at bounding box center [113, 152] width 51 height 5
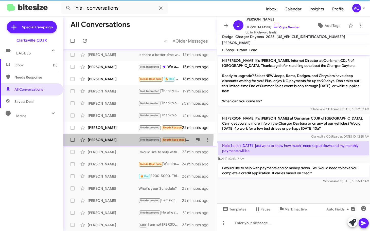
click at [134, 136] on div "[PERSON_NAME] Not-Interested Needs Response I am looking for a Cadillac XT5 Spo…" at bounding box center [139, 140] width 145 height 10
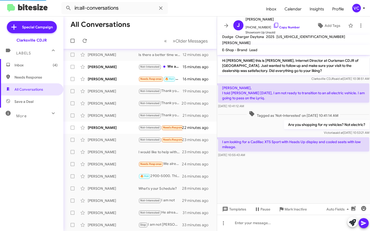
click at [328, 172] on cdk-virtual-scroll-viewport "Hi [PERSON_NAME] this is [PERSON_NAME], Internet Director at Ourisman CDJR of […" at bounding box center [293, 129] width 153 height 149
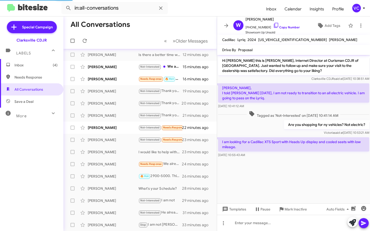
click at [254, 127] on div "Are you shopping for ny vehicles? Not electric? [PERSON_NAME] said at [DATE] 10…" at bounding box center [293, 127] width 153 height 17
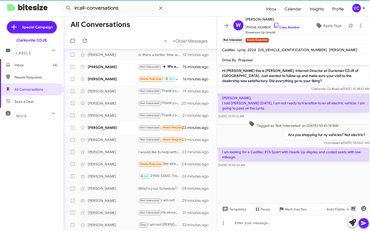
click at [309, 185] on cdk-virtual-scroll-viewport "Hi [PERSON_NAME] this is [PERSON_NAME], Internet Director at Ourisman CDJR of […" at bounding box center [293, 134] width 153 height 139
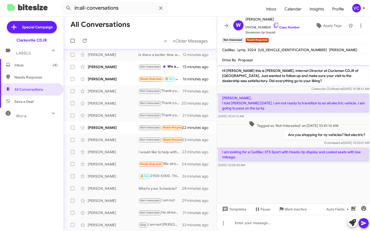
click at [309, 185] on cdk-virtual-scroll-viewport "Hi [PERSON_NAME] this is [PERSON_NAME], Internet Director at Ourisman CDJR of […" at bounding box center [293, 134] width 153 height 139
click at [273, 128] on span "Tagged as 'Not-Interested' on [DATE] 10:41:14 AM" at bounding box center [294, 124] width 94 height 7
click at [283, 27] on link "Copy Number" at bounding box center [286, 27] width 27 height 4
click at [245, 153] on p "I am looking for a Cadillac XT5 Sport with Heads Up display and cooled seats wi…" at bounding box center [293, 155] width 151 height 14
click at [245, 152] on p "I am looking for a Cadillac XT5 Sport with Heads Up display and cooled seats wi…" at bounding box center [293, 155] width 151 height 14
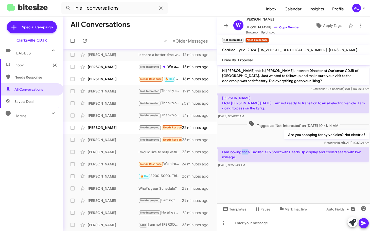
click at [245, 152] on p "I am looking for a Cadillac XT5 Sport with Heads Up display and cooled seats wi…" at bounding box center [293, 155] width 151 height 14
copy p "I am looking for a Cadillac XT5 Sport with Heads Up display and cooled seats wi…"
click at [263, 228] on div at bounding box center [293, 223] width 153 height 16
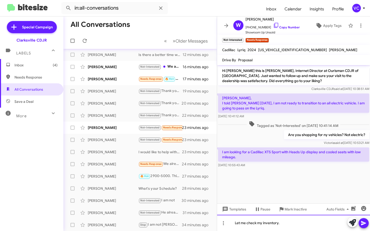
drag, startPoint x: 288, startPoint y: 221, endPoint x: 290, endPoint y: 227, distance: 6.8
click at [289, 221] on div "Let me check my inventory." at bounding box center [293, 223] width 153 height 16
click at [298, 224] on div "Let me check my inventory." at bounding box center [293, 223] width 153 height 16
click at [366, 222] on icon at bounding box center [364, 223] width 6 height 6
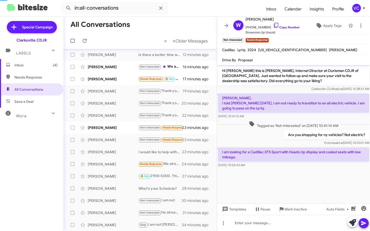
drag, startPoint x: 291, startPoint y: 172, endPoint x: 286, endPoint y: 171, distance: 5.2
click at [288, 172] on div at bounding box center [293, 172] width 153 height 6
click at [126, 129] on div "[PERSON_NAME]" at bounding box center [113, 127] width 51 height 5
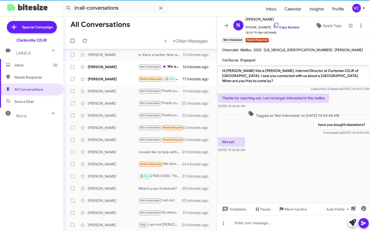
click at [295, 167] on cdk-virtual-scroll-viewport "Hi [PERSON_NAME] this is [PERSON_NAME], Internet Director at Ourisman CDJR of […" at bounding box center [293, 134] width 153 height 139
click at [295, 128] on div "have you bought elsewhere? [PERSON_NAME] said at [DATE] 10:56:03 AM" at bounding box center [293, 127] width 153 height 17
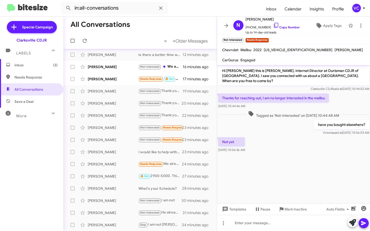
click at [319, 164] on cdk-virtual-scroll-viewport "Hi [PERSON_NAME] this is [PERSON_NAME], Internet Director at Ourisman CDJR of […" at bounding box center [293, 134] width 153 height 139
click at [319, 165] on cdk-virtual-scroll-viewport "Hi [PERSON_NAME] this is [PERSON_NAME], Internet Director at Ourisman CDJR of […" at bounding box center [293, 134] width 153 height 139
click at [320, 173] on cdk-virtual-scroll-viewport "Hi [PERSON_NAME] this is [PERSON_NAME], Internet Director at Ourisman CDJR of […" at bounding box center [293, 134] width 153 height 139
click at [276, 128] on div "have you bought elsewhere? [PERSON_NAME] said at [DATE] 10:56:03 AM" at bounding box center [293, 127] width 153 height 17
drag, startPoint x: 295, startPoint y: 118, endPoint x: 296, endPoint y: 124, distance: 5.7
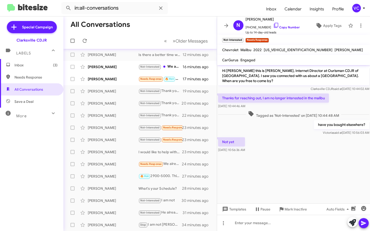
click at [295, 119] on div "have you bought elsewhere? [PERSON_NAME] said at [DATE] 10:56:03 AM" at bounding box center [293, 127] width 153 height 17
click at [303, 162] on cdk-virtual-scroll-viewport "Hi [PERSON_NAME] this is [PERSON_NAME], Internet Director at Ourisman CDJR of […" at bounding box center [293, 134] width 153 height 139
drag, startPoint x: 293, startPoint y: 168, endPoint x: 297, endPoint y: 189, distance: 21.1
click at [295, 168] on cdk-virtual-scroll-viewport "Hi [PERSON_NAME] this is [PERSON_NAME], Internet Director at Ourisman CDJR of […" at bounding box center [293, 134] width 153 height 139
click at [267, 230] on div at bounding box center [293, 223] width 153 height 16
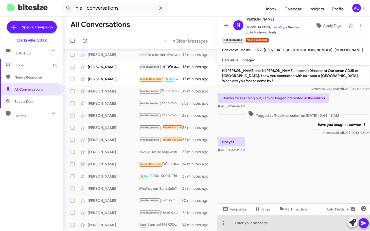
click at [266, 227] on div at bounding box center [293, 223] width 153 height 16
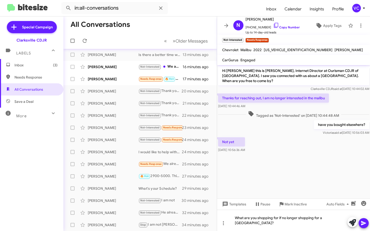
click at [367, 225] on button at bounding box center [364, 223] width 10 height 10
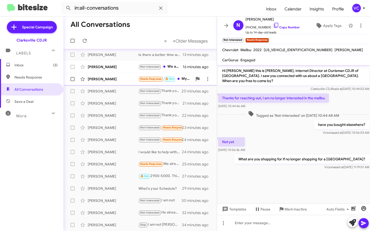
click at [111, 78] on div "[PERSON_NAME]" at bounding box center [113, 79] width 51 height 5
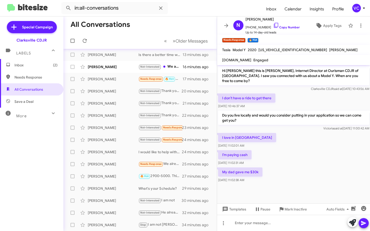
click at [304, 167] on div "My dad gave me $30k [DATE] 11:02:38 AM" at bounding box center [293, 175] width 153 height 17
click at [304, 141] on div "I love in [GEOGRAPHIC_DATA] [DATE] 11:02:01 AM" at bounding box center [293, 140] width 153 height 17
click at [316, 140] on div "I love in [GEOGRAPHIC_DATA] [DATE] 11:02:01 AM" at bounding box center [293, 140] width 153 height 17
click at [317, 140] on div "I love in [GEOGRAPHIC_DATA] [DATE] 11:02:01 AM" at bounding box center [293, 140] width 153 height 17
click at [318, 140] on div "I love in [GEOGRAPHIC_DATA] [DATE] 11:02:01 AM" at bounding box center [293, 140] width 153 height 17
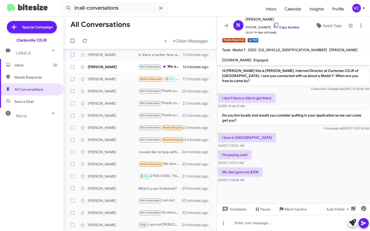
click at [319, 141] on div "I love in [GEOGRAPHIC_DATA] [DATE] 11:02:01 AM" at bounding box center [293, 140] width 153 height 17
click at [322, 161] on div "I’m paying cash [DATE] 11:02:31 AM" at bounding box center [293, 157] width 153 height 17
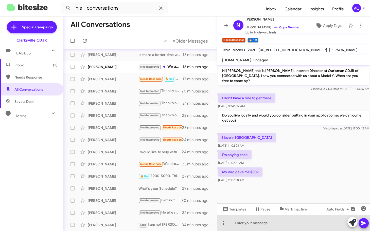
click at [278, 222] on div at bounding box center [293, 223] width 153 height 16
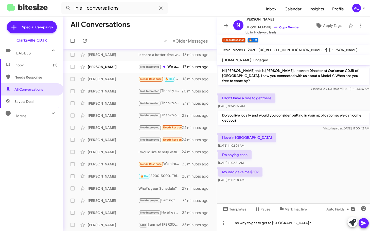
click at [333, 223] on div "no way to get to get to [GEOGRAPHIC_DATA]?" at bounding box center [293, 223] width 153 height 16
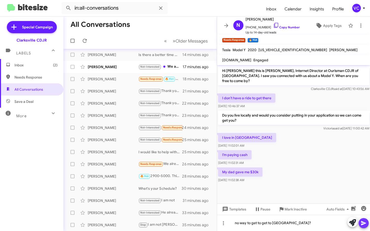
drag, startPoint x: 366, startPoint y: 224, endPoint x: 353, endPoint y: 215, distance: 15.4
click at [366, 224] on icon at bounding box center [364, 223] width 6 height 6
click at [320, 167] on div "My dad gave me $30k [DATE] 11:02:38 AM" at bounding box center [293, 175] width 153 height 17
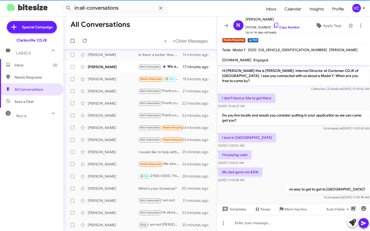
scroll to position [1, 0]
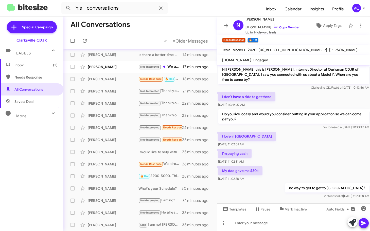
click at [313, 165] on div "My dad gave me $30k [DATE] 11:02:38 AM" at bounding box center [293, 173] width 153 height 17
click at [306, 160] on div "Hi [PERSON_NAME] this is [PERSON_NAME], Internet Director at Ourisman CDJR of […" at bounding box center [293, 132] width 153 height 136
click at [306, 160] on div "I’m paying cash [DATE] 11:02:31 AM" at bounding box center [293, 156] width 153 height 17
click at [278, 186] on div "no way to get to get to [GEOGRAPHIC_DATA]? [PERSON_NAME] said at [DATE] 11:20:3…" at bounding box center [293, 191] width 153 height 17
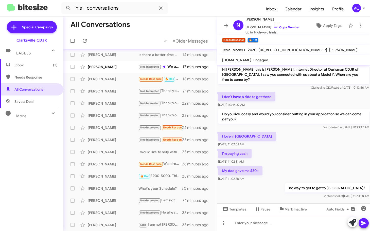
click at [265, 227] on div at bounding box center [293, 223] width 153 height 16
click at [267, 227] on div at bounding box center [293, 223] width 153 height 16
click at [253, 226] on div at bounding box center [293, 223] width 153 height 16
click at [253, 222] on div at bounding box center [293, 223] width 153 height 16
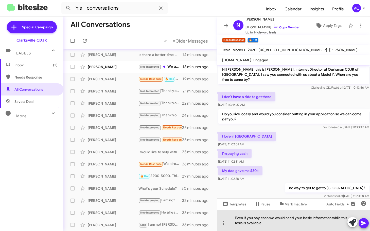
click at [243, 224] on div "Even If you pay cash we would need your basic information while this tesla is a…" at bounding box center [293, 220] width 153 height 21
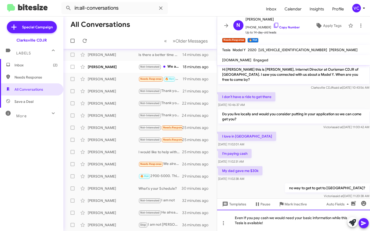
click at [298, 226] on div "Even If you pay cash we would need your basic information while this Tesla is a…" at bounding box center [293, 220] width 153 height 21
click at [365, 223] on icon at bounding box center [363, 223] width 5 height 4
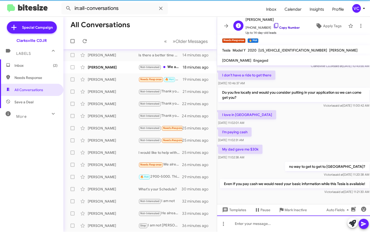
scroll to position [25, 0]
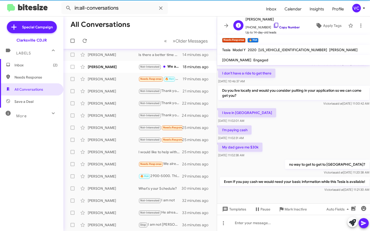
click at [286, 26] on link "Copy Number" at bounding box center [286, 27] width 27 height 4
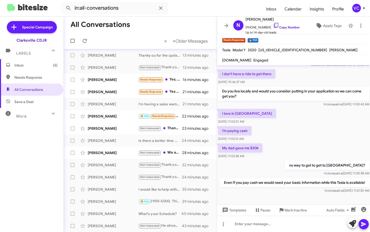
scroll to position [24, 0]
click at [309, 145] on div "My dad gave me $30k [DATE] 11:02:38 AM" at bounding box center [293, 150] width 153 height 17
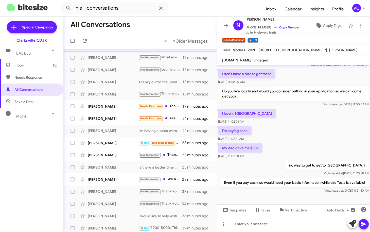
scroll to position [12, 0]
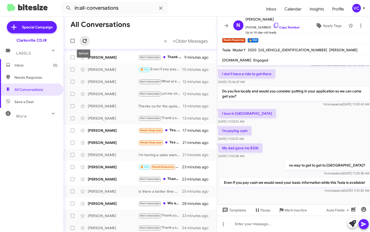
click at [81, 37] on button at bounding box center [85, 41] width 10 height 10
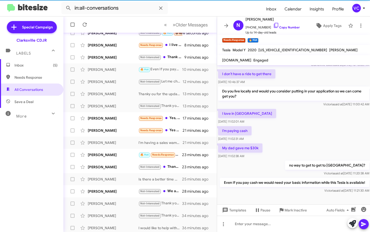
click at [320, 110] on div "I love in [GEOGRAPHIC_DATA] [DATE] 11:02:01 AM" at bounding box center [293, 116] width 153 height 17
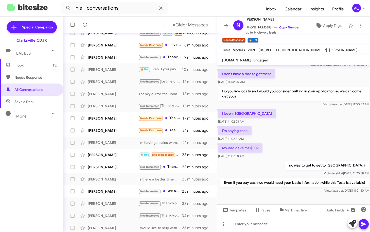
click at [314, 119] on div "I love in [GEOGRAPHIC_DATA] [DATE] 11:02:01 AM" at bounding box center [293, 116] width 153 height 17
click at [316, 116] on div "I love in [GEOGRAPHIC_DATA] [DATE] 11:02:01 AM" at bounding box center [293, 116] width 153 height 17
click at [317, 117] on div "I love in [GEOGRAPHIC_DATA] [DATE] 11:02:01 AM" at bounding box center [293, 116] width 153 height 17
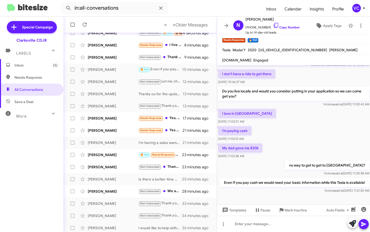
click at [317, 125] on div "I’m paying cash [DATE] 11:02:31 AM" at bounding box center [293, 133] width 153 height 17
drag, startPoint x: 283, startPoint y: 157, endPoint x: 227, endPoint y: 172, distance: 57.8
click at [282, 160] on div "no way to get to get to [GEOGRAPHIC_DATA]? [PERSON_NAME] said at [DATE] 11:20:3…" at bounding box center [293, 168] width 153 height 17
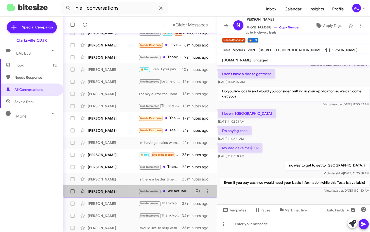
click at [142, 190] on span "Not-Interested" at bounding box center [150, 191] width 20 height 3
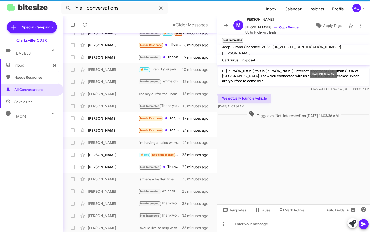
click at [308, 78] on mat-tooltip-component "[DATE] 10:43:57 AM" at bounding box center [323, 73] width 34 height 15
drag, startPoint x: 306, startPoint y: 163, endPoint x: 309, endPoint y: 150, distance: 13.7
click at [306, 164] on cdk-virtual-scroll-viewport "Hi [PERSON_NAME] this is [PERSON_NAME], Internet Director at Ourisman CDJR of […" at bounding box center [293, 134] width 153 height 139
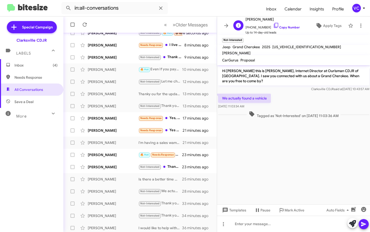
click at [287, 30] on span "Up to 14-day-old leads" at bounding box center [273, 32] width 54 height 5
click at [286, 27] on link "Copy Number" at bounding box center [286, 27] width 27 height 4
click at [297, 153] on cdk-virtual-scroll-viewport "Hi [PERSON_NAME] this is [PERSON_NAME], Internet Director at Ourisman CDJR of […" at bounding box center [293, 134] width 153 height 139
click at [232, 94] on p "We actually found a vehicle" at bounding box center [244, 98] width 53 height 9
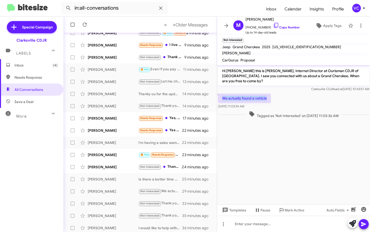
click at [232, 94] on p "We actually found a vehicle" at bounding box center [244, 98] width 53 height 9
copy p "We actually found a vehicle"
click at [327, 151] on cdk-virtual-scroll-viewport "Hi [PERSON_NAME] this is [PERSON_NAME], Internet Director at Ourisman CDJR of […" at bounding box center [293, 134] width 153 height 139
drag, startPoint x: 305, startPoint y: 89, endPoint x: 300, endPoint y: 139, distance: 50.7
click at [305, 93] on div "We actually found a vehicle [DATE] 11:03:34 AM" at bounding box center [293, 101] width 153 height 17
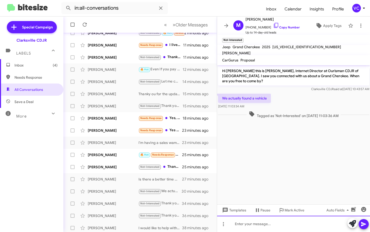
click at [272, 227] on div at bounding box center [293, 224] width 153 height 16
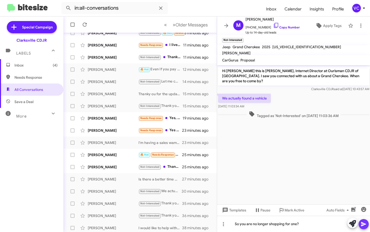
drag, startPoint x: 365, startPoint y: 224, endPoint x: 216, endPoint y: 212, distance: 149.7
click at [365, 224] on icon at bounding box center [364, 224] width 6 height 6
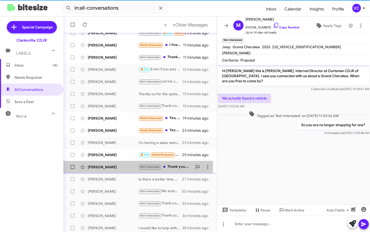
click at [106, 166] on div "[PERSON_NAME]" at bounding box center [113, 166] width 51 height 5
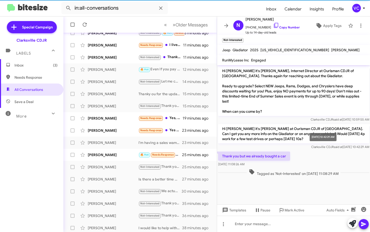
click at [316, 147] on span "Clarksville CDJR said at [DATE] 10:42:29 AM" at bounding box center [340, 147] width 58 height 4
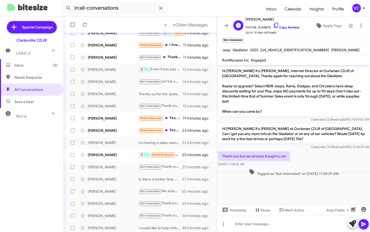
click at [283, 28] on link "Copy Number" at bounding box center [286, 27] width 27 height 4
click at [265, 157] on p "Thank you but we already bought a car" at bounding box center [254, 155] width 72 height 9
copy p "Thank you but we already bought a car"
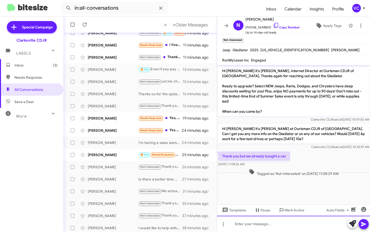
click at [254, 226] on div at bounding box center [293, 224] width 153 height 16
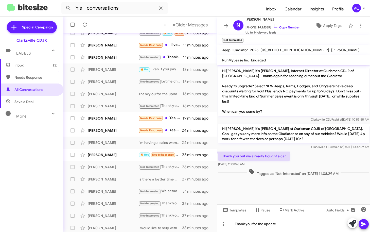
click at [364, 222] on icon at bounding box center [364, 224] width 6 height 6
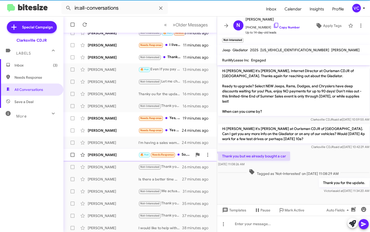
click at [114, 153] on div "[PERSON_NAME]" at bounding box center [113, 154] width 51 height 5
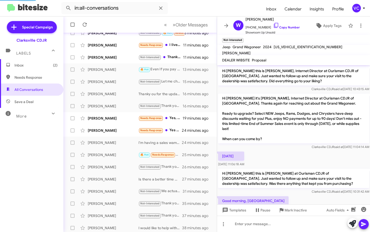
scroll to position [67, 0]
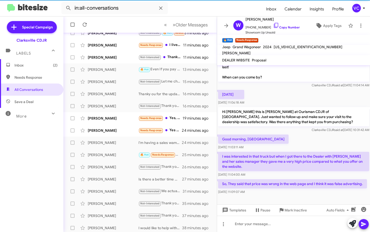
drag, startPoint x: 314, startPoint y: 127, endPoint x: 306, endPoint y: 133, distance: 9.7
click at [313, 127] on div "Hi [PERSON_NAME] this is [PERSON_NAME] at Ourisman CDJR of [GEOGRAPHIC_DATA]. J…" at bounding box center [293, 119] width 153 height 27
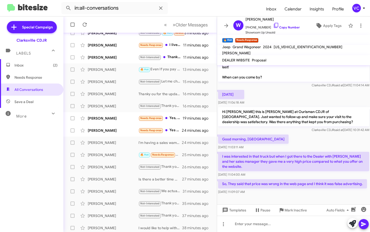
click at [303, 133] on div "Good morning, Victoria [DATE] 11:03:11 AM" at bounding box center [293, 141] width 153 height 17
click at [268, 172] on div "[DATE] 11:04:00 AM" at bounding box center [293, 174] width 151 height 5
click at [313, 166] on div "I was interested in that truck but when I got there to the Dealer with [PERSON_…" at bounding box center [293, 164] width 151 height 25
click at [313, 172] on div "[DATE] 11:04:00 AM" at bounding box center [293, 174] width 151 height 5
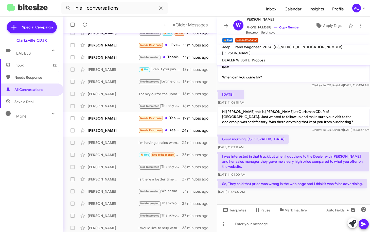
click at [304, 133] on div "Good morning, Victoria [DATE] 11:03:11 AM" at bounding box center [293, 141] width 153 height 17
click at [303, 133] on div "Good morning, Victoria [DATE] 11:03:11 AM" at bounding box center [293, 141] width 153 height 17
click at [288, 28] on link "Copy Number" at bounding box center [286, 27] width 27 height 4
drag, startPoint x: 219, startPoint y: 132, endPoint x: 289, endPoint y: 192, distance: 92.5
click at [289, 192] on div "Hi [PERSON_NAME] this is [PERSON_NAME], Internet Director at Ourisman CDJR of […" at bounding box center [293, 100] width 153 height 192
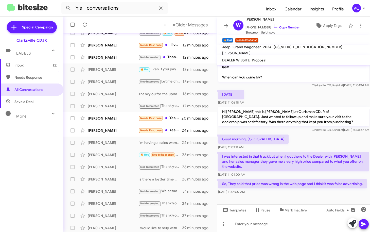
copy div "Good morning, Victoria [DATE] 11:03:11 AM I was interested in that truck but wh…"
click at [301, 133] on div "Good morning, Victoria [DATE] 11:03:11 AM" at bounding box center [293, 141] width 153 height 17
click at [279, 193] on div "[DATE] 11:09:07 AM" at bounding box center [292, 191] width 149 height 5
click at [290, 127] on div "Hi [PERSON_NAME] this is [PERSON_NAME] at Ourisman CDJR of [GEOGRAPHIC_DATA]. J…" at bounding box center [293, 119] width 153 height 27
click at [270, 192] on mat-tooltip-component "Pause Conversation" at bounding box center [259, 197] width 35 height 15
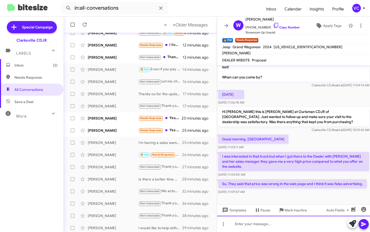
click at [261, 223] on div at bounding box center [293, 224] width 153 height 16
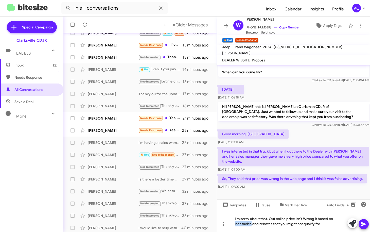
drag, startPoint x: 243, startPoint y: 229, endPoint x: 250, endPoint y: 95, distance: 133.4
click at [244, 94] on div "[DATE] [DATE] 11:06:18 AM" at bounding box center [231, 92] width 26 height 15
click at [325, 223] on div "I'm sorry about that. Out online price isn't Wrong it based on incentive's and …" at bounding box center [293, 221] width 153 height 21
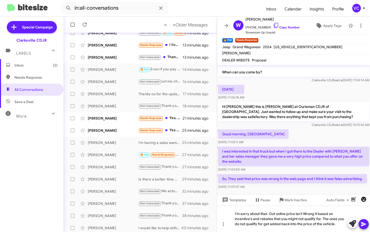
drag, startPoint x: 365, startPoint y: 224, endPoint x: 363, endPoint y: 213, distance: 11.4
click at [365, 223] on icon at bounding box center [364, 224] width 6 height 6
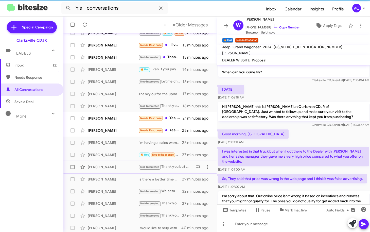
scroll to position [0, 0]
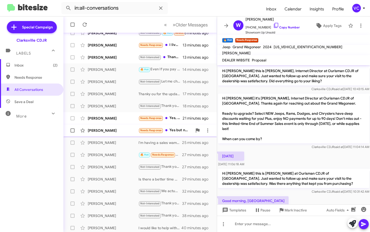
click at [116, 131] on div "[PERSON_NAME]" at bounding box center [113, 130] width 51 height 5
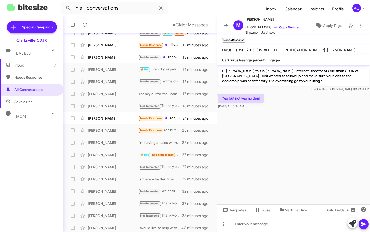
drag, startPoint x: 324, startPoint y: 113, endPoint x: 307, endPoint y: 62, distance: 53.0
click at [324, 113] on cdk-virtual-scroll-viewport "Hi [PERSON_NAME] this is [PERSON_NAME], Internet Director at Ourisman CDJR of […" at bounding box center [293, 134] width 153 height 139
click at [291, 25] on span "[PHONE_NUMBER] Copy Number" at bounding box center [273, 26] width 54 height 8
click at [292, 26] on link "Copy Number" at bounding box center [286, 27] width 27 height 4
drag, startPoint x: 308, startPoint y: 147, endPoint x: 310, endPoint y: 150, distance: 4.0
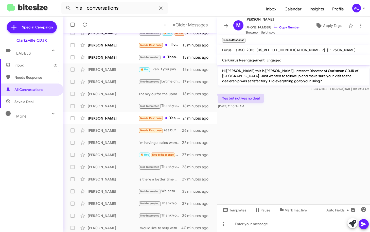
click at [309, 147] on cdk-virtual-scroll-viewport "Hi [PERSON_NAME] this is [PERSON_NAME], Internet Director at Ourisman CDJR of […" at bounding box center [293, 134] width 153 height 139
click at [303, 159] on cdk-virtual-scroll-viewport "Hi [PERSON_NAME] this is [PERSON_NAME], Internet Director at Ourisman CDJR of […" at bounding box center [293, 134] width 153 height 139
click at [306, 157] on cdk-virtual-scroll-viewport "Hi [PERSON_NAME] this is [PERSON_NAME], Internet Director at Ourisman CDJR of […" at bounding box center [293, 134] width 153 height 139
click at [243, 224] on div at bounding box center [293, 224] width 153 height 16
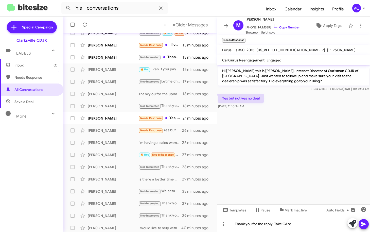
click at [286, 226] on div "Thank you for the reply. Take CAre." at bounding box center [293, 224] width 153 height 16
click at [364, 228] on span at bounding box center [364, 224] width 6 height 10
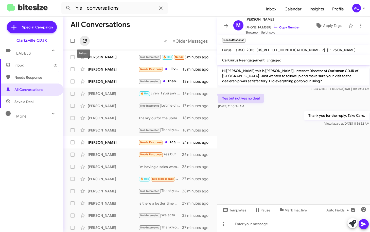
click at [84, 40] on icon at bounding box center [85, 41] width 6 height 6
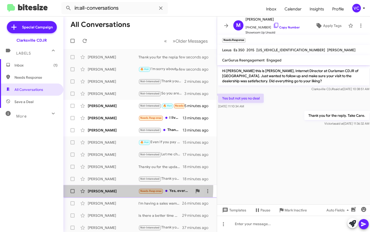
click at [112, 188] on div "[PERSON_NAME] Needs Response Yes, everything went well. Thank you 21 minutes ago" at bounding box center [139, 191] width 145 height 10
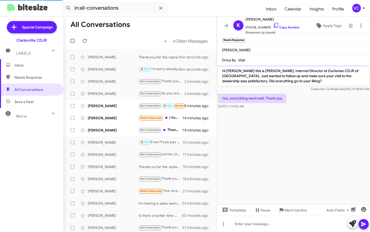
click at [308, 155] on cdk-virtual-scroll-viewport "Hi [PERSON_NAME] this is [PERSON_NAME], Internet Director at Ourisman CDJR of […" at bounding box center [293, 134] width 153 height 139
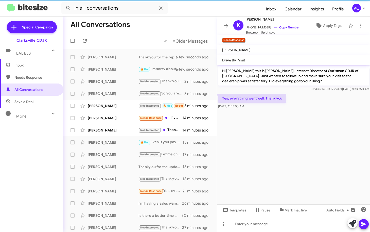
click at [308, 119] on cdk-virtual-scroll-viewport "Hi [PERSON_NAME] this is [PERSON_NAME], Internet Director at Ourisman CDJR of […" at bounding box center [293, 134] width 153 height 139
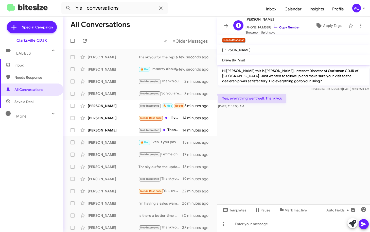
click at [290, 26] on link "Copy Number" at bounding box center [286, 27] width 27 height 4
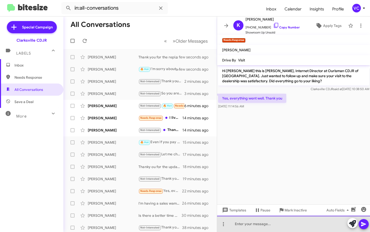
click at [259, 228] on div at bounding box center [293, 224] width 153 height 16
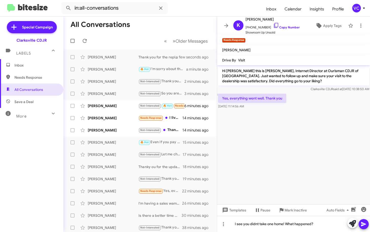
click at [363, 227] on span at bounding box center [364, 224] width 6 height 10
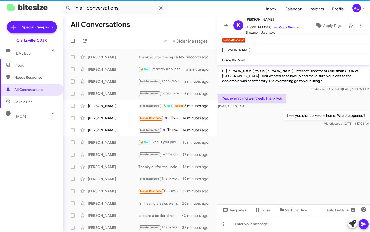
drag, startPoint x: 285, startPoint y: 165, endPoint x: 283, endPoint y: 160, distance: 4.5
click at [284, 165] on cdk-virtual-scroll-viewport "Hi [PERSON_NAME] this is [PERSON_NAME], Internet Director at Ourisman CDJR of […" at bounding box center [293, 134] width 153 height 139
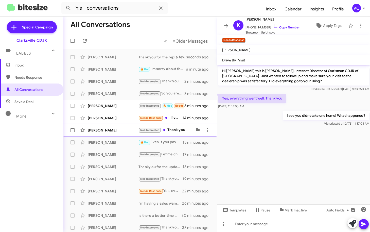
click at [109, 134] on div "[PERSON_NAME] Not-Interested Thank you 14 minutes ago" at bounding box center [139, 130] width 145 height 10
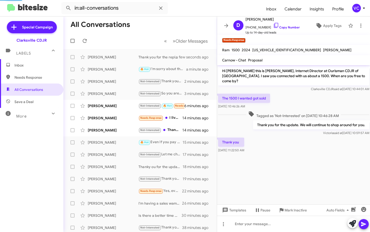
click at [329, 173] on cdk-virtual-scroll-viewport "Hi [PERSON_NAME] this is [PERSON_NAME], Internet Director at Ourisman CDJR of […" at bounding box center [293, 134] width 153 height 139
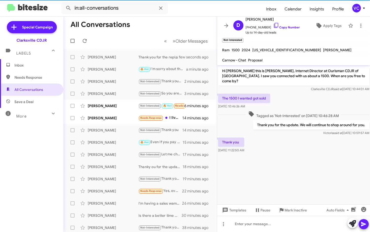
click at [322, 167] on cdk-virtual-scroll-viewport "Hi [PERSON_NAME] this is [PERSON_NAME], Internet Director at Ourisman CDJR of […" at bounding box center [293, 134] width 153 height 139
click at [335, 160] on cdk-virtual-scroll-viewport "Hi [PERSON_NAME] this is [PERSON_NAME], Internet Director at Ourisman CDJR of […" at bounding box center [293, 134] width 153 height 139
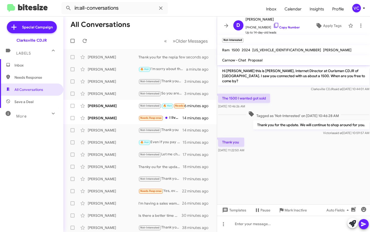
click at [308, 97] on div "The 1500 I wanted got sold [DATE] 10:46:26 AM" at bounding box center [293, 101] width 153 height 17
click at [122, 71] on div "[PERSON_NAME]" at bounding box center [113, 69] width 51 height 5
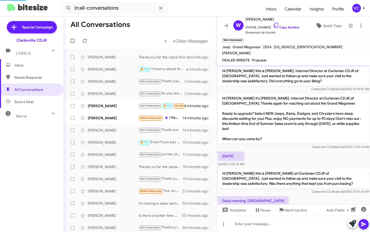
scroll to position [95, 0]
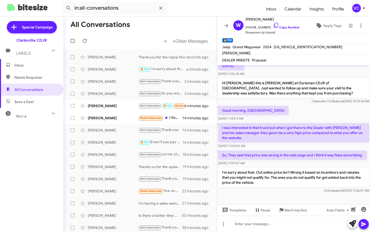
click at [315, 107] on div "Good morning, Victoria [DATE] 11:03:11 AM" at bounding box center [293, 113] width 153 height 17
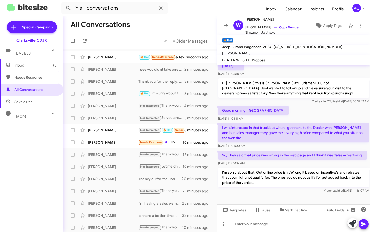
click at [299, 195] on div at bounding box center [293, 199] width 153 height 10
click at [313, 112] on div "Good morning, Victoria [DATE] 11:03:11 AM" at bounding box center [293, 113] width 153 height 17
click at [99, 58] on div "[PERSON_NAME]" at bounding box center [113, 57] width 51 height 5
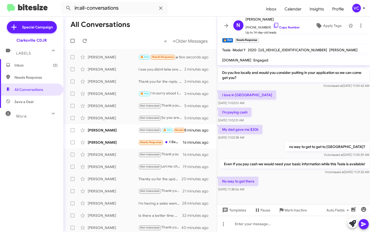
click at [292, 186] on div "No way to get there [DATE] 11:38:56 AM" at bounding box center [293, 184] width 153 height 17
click at [284, 128] on div "My dad gave me $30k [DATE] 11:02:38 AM" at bounding box center [293, 132] width 153 height 17
click at [297, 175] on div "Even If you pay cash we would need your basic information while this Tesla is a…" at bounding box center [293, 166] width 153 height 17
click at [284, 124] on div "My dad gave me $30k [DATE] 11:02:38 AM" at bounding box center [293, 132] width 153 height 17
click at [302, 178] on div "No way to get there [DATE] 11:38:56 AM" at bounding box center [293, 184] width 153 height 17
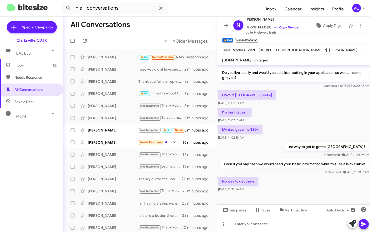
drag, startPoint x: 315, startPoint y: 183, endPoint x: 282, endPoint y: 111, distance: 78.7
click at [315, 182] on div "No way to get there [DATE] 11:38:56 AM" at bounding box center [293, 184] width 153 height 17
click at [314, 108] on div "I’m paying cash [DATE] 11:02:31 AM" at bounding box center [293, 115] width 153 height 17
drag, startPoint x: 282, startPoint y: 112, endPoint x: 284, endPoint y: 116, distance: 5.1
click at [282, 112] on div "I’m paying cash [DATE] 11:02:31 AM" at bounding box center [293, 115] width 153 height 17
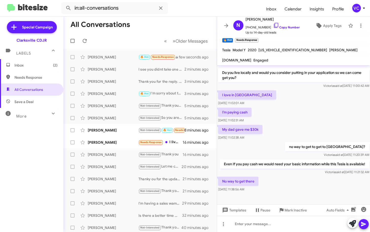
drag, startPoint x: 288, startPoint y: 132, endPoint x: 288, endPoint y: 134, distance: 2.5
click at [288, 133] on div "My dad gave me $30k [DATE] 11:02:38 AM" at bounding box center [293, 132] width 153 height 17
click at [288, 146] on div "no way to get to get to [GEOGRAPHIC_DATA]? [PERSON_NAME] said at [DATE] 11:20:3…" at bounding box center [293, 149] width 153 height 17
click at [283, 110] on div "I’m paying cash [DATE] 11:02:31 AM" at bounding box center [293, 115] width 153 height 17
click at [288, 107] on div "I’m paying cash [DATE] 11:02:31 AM" at bounding box center [293, 115] width 153 height 17
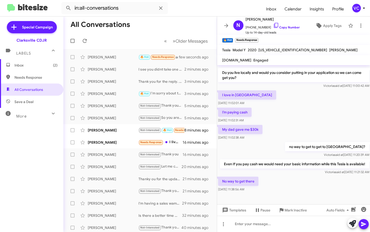
drag, startPoint x: 300, startPoint y: 180, endPoint x: 291, endPoint y: 153, distance: 28.2
click at [300, 180] on div "No way to get there [DATE] 11:38:56 AM" at bounding box center [293, 184] width 153 height 17
click at [287, 141] on div "no way to get to get to [GEOGRAPHIC_DATA]? [PERSON_NAME] said at [DATE] 11:20:3…" at bounding box center [293, 149] width 153 height 17
click at [298, 179] on div "No way to get there [DATE] 11:38:56 AM" at bounding box center [293, 184] width 153 height 17
drag, startPoint x: 273, startPoint y: 159, endPoint x: 346, endPoint y: 162, distance: 73.6
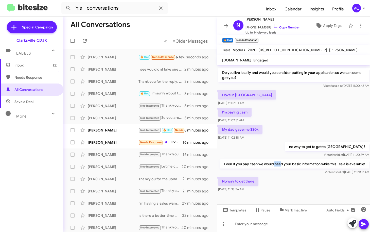
click at [315, 158] on div "Even If you pay cash we would need your basic information while this Tesla is a…" at bounding box center [293, 166] width 153 height 17
click at [326, 126] on div "My dad gave me $30k [DATE] 11:02:38 AM" at bounding box center [293, 132] width 153 height 17
click at [314, 113] on div "I’m paying cash [DATE] 11:02:31 AM" at bounding box center [293, 115] width 153 height 17
click at [313, 115] on div "I’m paying cash [DATE] 11:02:31 AM" at bounding box center [293, 115] width 153 height 17
drag, startPoint x: 314, startPoint y: 194, endPoint x: 314, endPoint y: 191, distance: 3.6
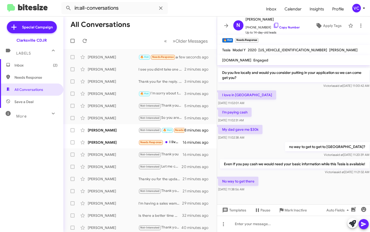
click at [314, 191] on cdk-virtual-scroll-viewport "Hi [PERSON_NAME] this is [PERSON_NAME], Internet Director at Ourisman CDJR of […" at bounding box center [293, 134] width 153 height 139
click at [296, 116] on div "I’m paying cash [DATE] 11:02:31 AM" at bounding box center [293, 115] width 153 height 17
click at [289, 26] on link "Copy Number" at bounding box center [286, 27] width 27 height 4
click at [254, 231] on div at bounding box center [293, 224] width 153 height 16
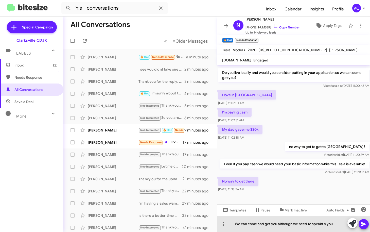
click at [322, 225] on div "We can come and get you although we need to speakt o you." at bounding box center [293, 224] width 153 height 16
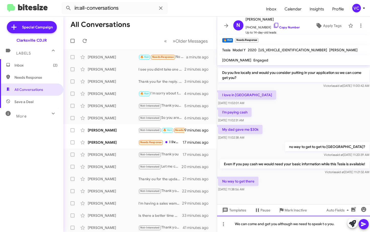
click at [325, 225] on div "We can come and get you although we need to speak t o you." at bounding box center [293, 224] width 153 height 16
click at [333, 225] on div "We can come and get you although we need to speak to you." at bounding box center [293, 224] width 153 height 16
click at [339, 223] on div "We can come and get you although we need to speak to you." at bounding box center [293, 224] width 153 height 16
click at [365, 223] on icon at bounding box center [363, 224] width 5 height 4
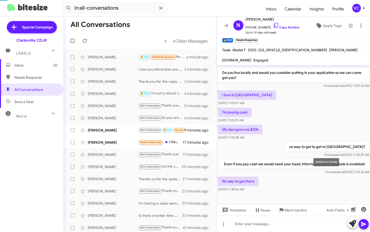
drag, startPoint x: 316, startPoint y: 123, endPoint x: 314, endPoint y: 117, distance: 6.2
click at [316, 124] on div "My dad gave me $30k [DATE] 11:02:38 AM" at bounding box center [293, 132] width 153 height 17
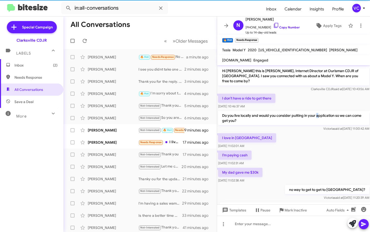
drag, startPoint x: 319, startPoint y: 111, endPoint x: 321, endPoint y: 116, distance: 5.1
click at [320, 112] on p "Do you live locally and would you consider putting in your application so we ca…" at bounding box center [293, 118] width 151 height 14
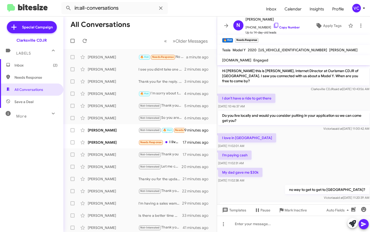
click at [318, 170] on div "My dad gave me $30k [DATE] 11:02:38 AM" at bounding box center [293, 175] width 153 height 17
click at [323, 149] on div "I’m paying cash [DATE] 11:02:31 AM" at bounding box center [293, 157] width 153 height 17
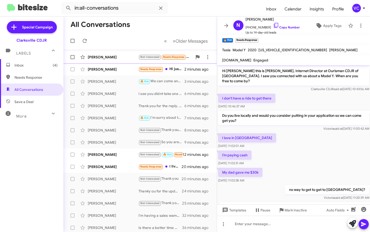
click at [96, 57] on div "[PERSON_NAME]" at bounding box center [113, 57] width 51 height 5
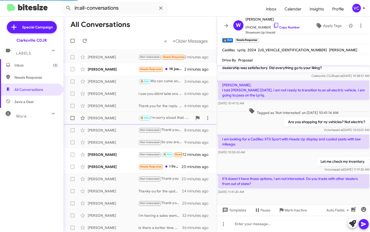
click at [112, 120] on div "[PERSON_NAME]" at bounding box center [113, 117] width 51 height 5
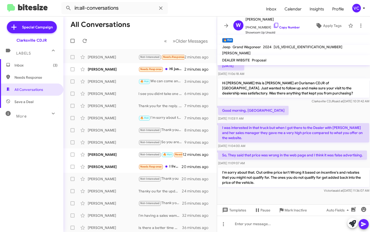
click at [308, 108] on div "Good morning, Victoria [DATE] 11:03:11 AM" at bounding box center [293, 113] width 153 height 17
click at [323, 101] on div "Hi [PERSON_NAME] this is [PERSON_NAME], Internet Director at Ourisman CDJR of […" at bounding box center [293, 84] width 153 height 219
click at [306, 110] on div "Good morning, Victoria [DATE] 11:03:11 AM" at bounding box center [293, 113] width 153 height 17
click at [304, 136] on p "I was interested in that truck but when I got there to the Dealer with [PERSON_…" at bounding box center [293, 132] width 151 height 19
drag, startPoint x: 250, startPoint y: 119, endPoint x: 308, endPoint y: 121, distance: 58.4
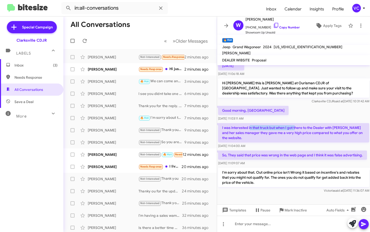
click at [304, 123] on p "I was interested in that truck but when I got there to the Dealer with [PERSON_…" at bounding box center [293, 132] width 151 height 19
click at [312, 125] on p "I was interested in that truck but when I got there to the Dealer with [PERSON_…" at bounding box center [293, 132] width 151 height 19
drag, startPoint x: 240, startPoint y: 124, endPoint x: 319, endPoint y: 122, distance: 78.4
click at [314, 123] on p "I was interested in that truck but when I got there to the Dealer with [PERSON_…" at bounding box center [293, 132] width 151 height 19
click at [334, 123] on p "I was interested in that truck but when I got there to the Dealer with [PERSON_…" at bounding box center [293, 132] width 151 height 19
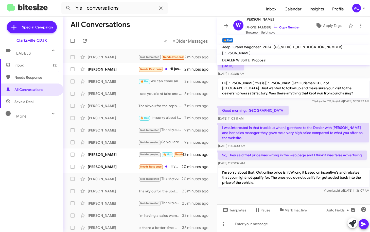
drag, startPoint x: 336, startPoint y: 125, endPoint x: 336, endPoint y: 129, distance: 4.6
click at [336, 128] on p "I was interested in that truck but when I got there to the Dealer with [PERSON_…" at bounding box center [293, 132] width 151 height 19
click at [343, 127] on p "I was interested in that truck but when I got there to the Dealer with [PERSON_…" at bounding box center [293, 132] width 151 height 19
click at [303, 133] on p "I was interested in that truck but when I got there to the Dealer with [PERSON_…" at bounding box center [293, 132] width 151 height 19
click at [311, 107] on div "Good morning, Victoria [DATE] 11:03:11 AM" at bounding box center [293, 113] width 153 height 17
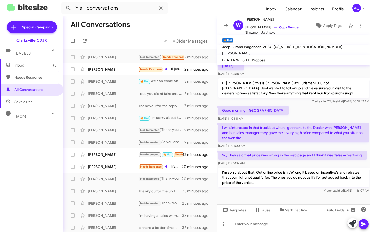
drag, startPoint x: 314, startPoint y: 132, endPoint x: 307, endPoint y: 131, distance: 6.4
click at [309, 131] on p "I was interested in that truck but when I got there to the Dealer with [PERSON_…" at bounding box center [293, 132] width 151 height 19
click at [305, 136] on p "I was interested in that truck but when I got there to the Dealer with [PERSON_…" at bounding box center [293, 132] width 151 height 19
click at [312, 105] on div "Good morning, Victoria [DATE] 11:03:11 AM" at bounding box center [293, 113] width 153 height 17
click at [301, 150] on p "So, They said that price was wrong in the web page and I think it was false adv…" at bounding box center [292, 154] width 149 height 9
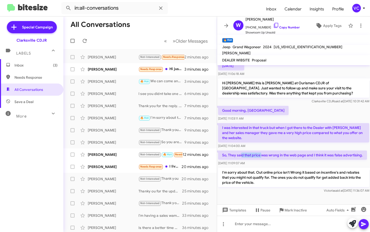
drag, startPoint x: 241, startPoint y: 150, endPoint x: 296, endPoint y: 144, distance: 54.6
click at [282, 150] on p "So, They said that price was wrong in the web page and I think it was false adv…" at bounding box center [292, 154] width 149 height 9
drag, startPoint x: 305, startPoint y: 139, endPoint x: 318, endPoint y: 148, distance: 15.6
click at [305, 143] on div "[DATE] 11:04:00 AM" at bounding box center [293, 145] width 151 height 5
drag, startPoint x: 271, startPoint y: 147, endPoint x: 320, endPoint y: 153, distance: 49.6
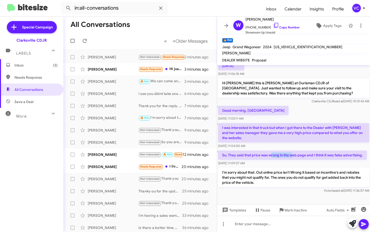
click at [304, 153] on p "So, They said that price was wrong in the web page and I think it was false adv…" at bounding box center [292, 154] width 149 height 9
click at [306, 135] on p "I was interested in that truck but when I got there to the Dealer with [PERSON_…" at bounding box center [293, 132] width 151 height 19
click at [308, 143] on div "[DATE] 11:04:00 AM" at bounding box center [293, 145] width 151 height 5
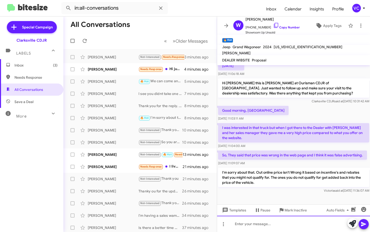
click at [292, 230] on div at bounding box center [293, 224] width 153 height 16
click at [308, 123] on p "I was interested in that truck but when I got there to the Dealer with [PERSON_…" at bounding box center [293, 132] width 151 height 19
click at [151, 38] on mat-toolbar-row "« Previous » Next Older Messages" at bounding box center [139, 41] width 153 height 16
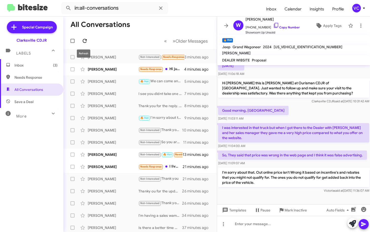
click at [86, 41] on icon at bounding box center [85, 41] width 6 height 6
click at [197, 23] on mat-toolbar-row "All Conversations" at bounding box center [139, 24] width 153 height 16
click at [204, 11] on form "in:all-conversations" at bounding box center [161, 8] width 201 height 12
click at [297, 123] on p "I was interested in that truck but when I got there to the Dealer with [PERSON_…" at bounding box center [293, 132] width 151 height 19
click at [294, 123] on p "I was interested in that truck but when I got there to the Dealer with [PERSON_…" at bounding box center [293, 132] width 151 height 19
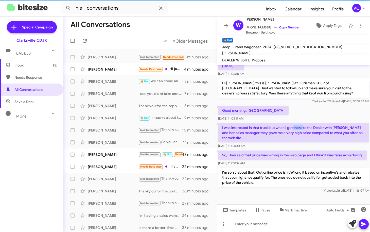
click at [294, 123] on p "I was interested in that truck but when I got there to the Dealer with [PERSON_…" at bounding box center [293, 132] width 151 height 19
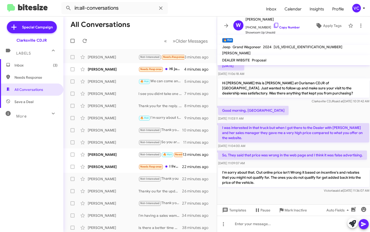
click at [191, 15] on mat-toolbar "in:all-conversations Inbox Calendar Insights Profile VC" at bounding box center [185, 8] width 370 height 16
click at [184, 16] on mat-divider at bounding box center [185, 16] width 370 height 0
click at [290, 99] on div "Hi [PERSON_NAME] this is [PERSON_NAME] at Ourisman CDJR of [GEOGRAPHIC_DATA]. J…" at bounding box center [293, 90] width 153 height 27
click at [262, 198] on mat-tooltip-component "Pause Conversation" at bounding box center [259, 197] width 35 height 15
click at [114, 67] on div "[PERSON_NAME]" at bounding box center [113, 69] width 51 height 5
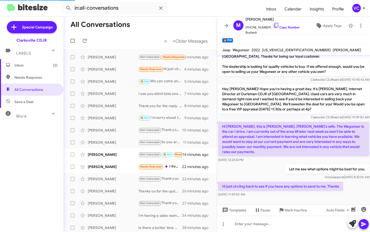
scroll to position [9, 0]
drag, startPoint x: 341, startPoint y: 194, endPoint x: 345, endPoint y: 192, distance: 3.6
click at [342, 194] on div "[DATE] 11:40:50 AM" at bounding box center [280, 194] width 125 height 5
click at [350, 189] on div "Hi just circling back to see if you have any options to send to me. Thanks [DAT…" at bounding box center [293, 189] width 153 height 17
click at [265, 170] on div "Let me see what options might be best for you, [PERSON_NAME] said at [DATE] 8:3…" at bounding box center [293, 171] width 153 height 17
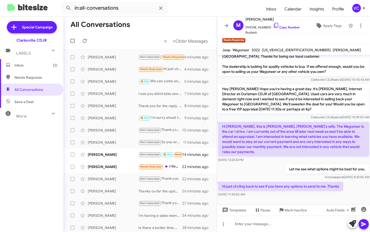
click at [264, 167] on div "Let me see what options might be best for you, [PERSON_NAME] said at [DATE] 8:3…" at bounding box center [293, 171] width 153 height 17
click at [341, 185] on p "Hi just circling back to see if you have any options to send to me. Thanks" at bounding box center [280, 186] width 125 height 9
click at [271, 174] on div "Let me see what options might be best for you, [PERSON_NAME] said at [DATE] 8:3…" at bounding box center [293, 171] width 153 height 17
click at [290, 27] on link "Copy Number" at bounding box center [286, 27] width 27 height 4
click at [272, 169] on div "Let me see what options might be best for you, [PERSON_NAME] said at [DATE] 8:3…" at bounding box center [293, 171] width 153 height 17
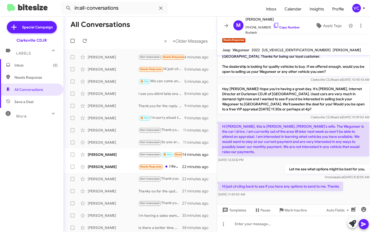
click at [273, 172] on div "Let me see what options might be best for you, [PERSON_NAME] said at [DATE] 8:3…" at bounding box center [293, 171] width 153 height 17
click at [340, 186] on p "Hi just circling back to see if you have any options to send to me. Thanks" at bounding box center [280, 186] width 125 height 9
click at [342, 187] on p "Hi just circling back to see if you have any options to send to me. Thanks" at bounding box center [280, 186] width 125 height 9
click at [343, 187] on p "Hi just circling back to see if you have any options to send to me. Thanks" at bounding box center [280, 186] width 125 height 9
click at [264, 172] on div "Let me see what options might be best for you, [PERSON_NAME] said at [DATE] 8:3…" at bounding box center [293, 171] width 153 height 17
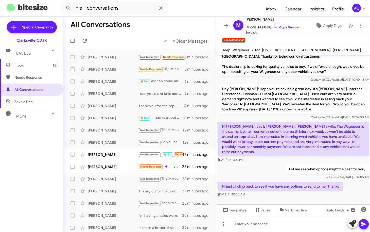
click at [266, 171] on div "Let me see what options might be best for you, [PERSON_NAME] said at [DATE] 8:3…" at bounding box center [293, 171] width 153 height 17
click at [352, 184] on div "Hi just circling back to see if you have any options to send to me. Thanks [DAT…" at bounding box center [293, 189] width 153 height 17
click at [270, 175] on div "Let me see what options might be best for you, [PERSON_NAME] said at [DATE] 8:3…" at bounding box center [293, 171] width 153 height 17
drag, startPoint x: 271, startPoint y: 187, endPoint x: 343, endPoint y: 188, distance: 71.6
click at [340, 188] on p "Hi just circling back to see if you have any options to send to me. Thanks" at bounding box center [280, 186] width 125 height 9
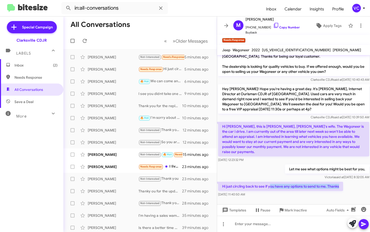
click at [348, 188] on div "Hi just circling back to see if you have any options to send to me. Thanks [DAT…" at bounding box center [293, 189] width 153 height 17
click at [150, 32] on mat-toolbar-row "All Conversations" at bounding box center [139, 24] width 153 height 16
click at [84, 43] on icon at bounding box center [85, 41] width 6 height 6
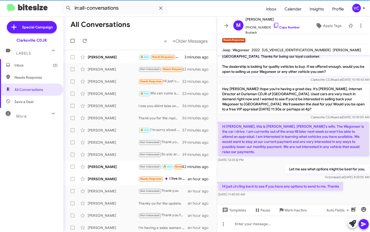
click at [273, 169] on div "Let me see what options might be best for you, [PERSON_NAME] said at [DATE] 8:3…" at bounding box center [293, 171] width 153 height 17
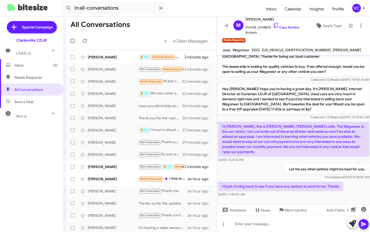
click at [348, 190] on div "Hi just circling back to see if you have any options to send to me. Thanks [DAT…" at bounding box center [293, 189] width 153 height 17
click at [248, 173] on div "Let me see what options might be best for you, [PERSON_NAME] said at [DATE] 8:3…" at bounding box center [293, 171] width 153 height 17
click at [249, 173] on div "Let me see what options might be best for you, [PERSON_NAME] said at [DATE] 8:3…" at bounding box center [293, 171] width 153 height 17
click at [261, 177] on div "Let me see what options might be best for you, [PERSON_NAME] said at [DATE] 8:3…" at bounding box center [293, 171] width 153 height 17
click at [247, 177] on div "Let me see what options might be best for you, [PERSON_NAME] said at [DATE] 8:3…" at bounding box center [293, 171] width 153 height 17
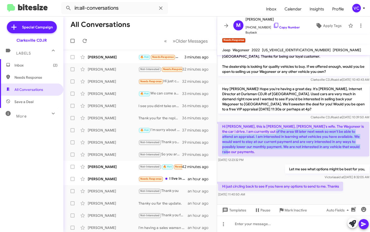
drag, startPoint x: 266, startPoint y: 131, endPoint x: 287, endPoint y: 167, distance: 42.3
click at [287, 167] on div "Hi [PERSON_NAME] this is [PERSON_NAME], Internet Director at Ourisman CDJR of […" at bounding box center [293, 122] width 153 height 152
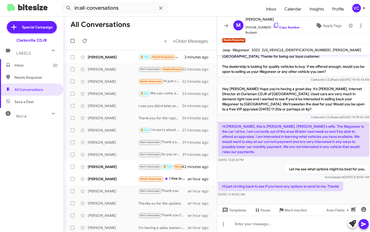
click at [268, 179] on div "Let me see what options might be best for you, [PERSON_NAME] said at [DATE] 8:3…" at bounding box center [293, 171] width 153 height 17
click at [262, 178] on div "Let me see what options might be best for you, [PERSON_NAME] said at [DATE] 8:3…" at bounding box center [293, 171] width 153 height 17
click at [285, 28] on link "Copy Number" at bounding box center [286, 27] width 27 height 4
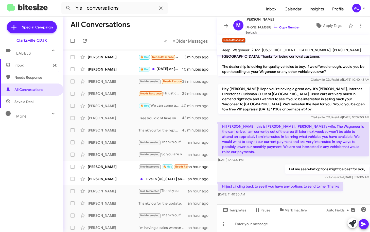
drag, startPoint x: 269, startPoint y: 170, endPoint x: 284, endPoint y: 176, distance: 16.0
click at [269, 171] on div "Let me see what options might be best for you, [PERSON_NAME] said at [DATE] 8:3…" at bounding box center [293, 171] width 153 height 17
click at [258, 171] on div "Let me see what options might be best for you, [PERSON_NAME] said at [DATE] 8:3…" at bounding box center [293, 171] width 153 height 17
click at [265, 168] on div "Let me see what options might be best for you, [PERSON_NAME] said at [DATE] 8:3…" at bounding box center [293, 171] width 153 height 17
drag, startPoint x: 271, startPoint y: 147, endPoint x: 349, endPoint y: 152, distance: 78.3
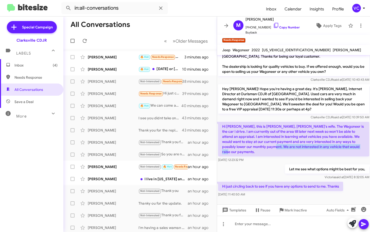
click at [349, 152] on p "Hi [PERSON_NAME], this is [PERSON_NAME], [PERSON_NAME]'s wife. The Wagoneer is …" at bounding box center [293, 139] width 151 height 35
click at [242, 171] on div "Let me see what options might be best for you, [PERSON_NAME] said at [DATE] 8:3…" at bounding box center [293, 171] width 153 height 17
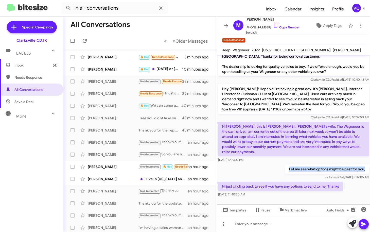
click at [242, 171] on div "Let me see what options might be best for you, [PERSON_NAME] said at [DATE] 8:3…" at bounding box center [293, 171] width 153 height 17
click at [264, 120] on div "Hey [PERSON_NAME]! Hope you're having a great day. It's [PERSON_NAME], Internet…" at bounding box center [293, 102] width 153 height 38
click at [262, 177] on div "Let me see what options might be best for you, [PERSON_NAME] said at [DATE] 8:3…" at bounding box center [293, 171] width 153 height 17
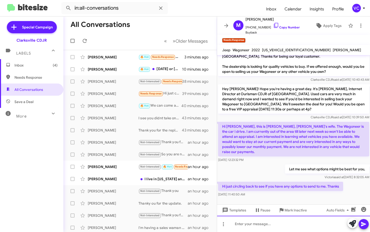
click at [257, 226] on div at bounding box center [293, 224] width 153 height 16
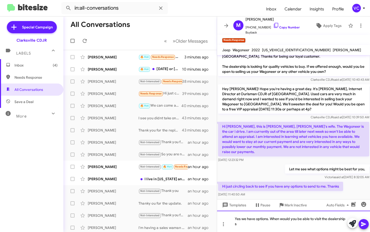
scroll to position [14, 0]
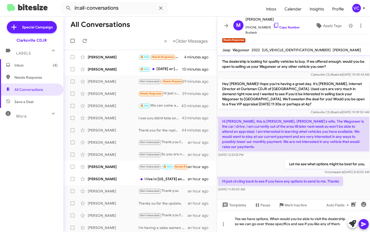
click at [366, 224] on icon at bounding box center [363, 224] width 5 height 4
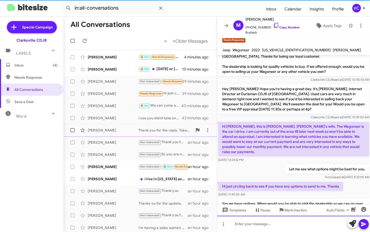
scroll to position [33, 0]
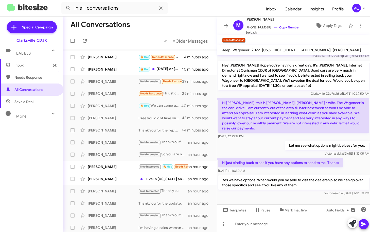
click at [118, 37] on mat-toolbar-row "« Previous » Next Older Messages" at bounding box center [139, 41] width 153 height 16
click at [86, 40] on icon at bounding box center [85, 41] width 4 height 4
click at [151, 30] on mat-toolbar-row "All Conversations" at bounding box center [139, 24] width 153 height 16
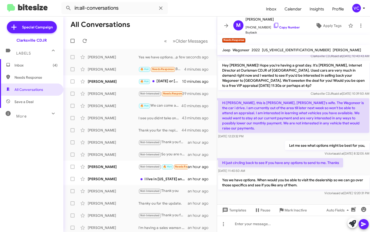
click at [285, 145] on p "Let me see what options might be best for you," at bounding box center [327, 145] width 84 height 9
click at [257, 140] on div "Hi [PERSON_NAME], this is [PERSON_NAME], [PERSON_NAME]'s wife. The Wagoneer is …" at bounding box center [293, 118] width 153 height 43
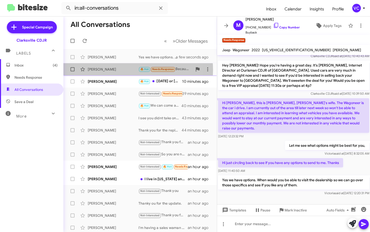
click at [111, 70] on div "[PERSON_NAME]" at bounding box center [113, 69] width 51 height 5
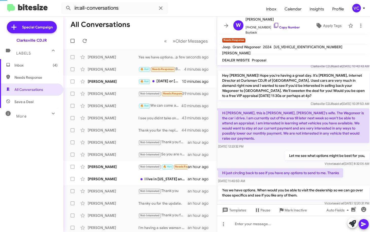
scroll to position [143, 0]
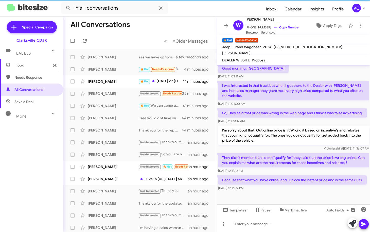
click at [295, 133] on p "I'm sorry about that. Out online price isn't Wrong it based on incentive's and …" at bounding box center [293, 135] width 151 height 19
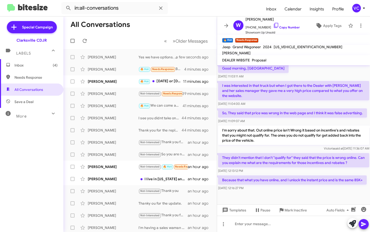
drag, startPoint x: 303, startPoint y: 189, endPoint x: 271, endPoint y: 222, distance: 46.3
click at [303, 188] on div "[DATE] 12:16:27 PM" at bounding box center [292, 187] width 149 height 5
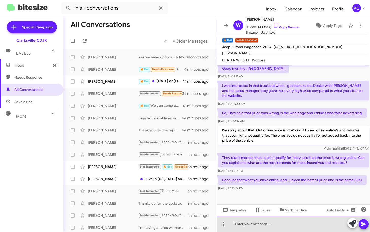
click at [265, 225] on div at bounding box center [293, 224] width 153 height 16
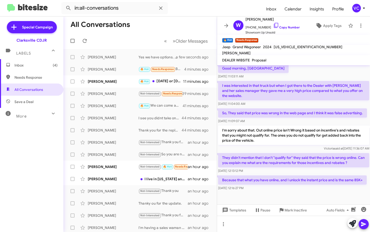
click at [160, 27] on mat-toolbar-row "All Conversations" at bounding box center [139, 24] width 153 height 16
click at [182, 12] on form "in:all-conversations" at bounding box center [161, 8] width 201 height 12
click at [289, 27] on link "Copy Number" at bounding box center [286, 27] width 27 height 4
click at [278, 195] on div at bounding box center [293, 198] width 153 height 13
click at [238, 126] on p "I'm sorry about that. Out online price isn't Wrong it based on incentive's and …" at bounding box center [293, 135] width 151 height 19
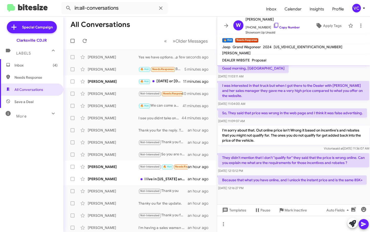
drag, startPoint x: 222, startPoint y: 152, endPoint x: 291, endPoint y: 186, distance: 77.0
click at [291, 186] on div "Hi [PERSON_NAME] this is [PERSON_NAME], Internet Director at Ourisman CDJR of […" at bounding box center [293, 62] width 153 height 259
drag, startPoint x: 289, startPoint y: 123, endPoint x: 285, endPoint y: 123, distance: 3.3
click at [289, 126] on p "I'm sorry about that. Out online price isn't Wrong it based on incentive's and …" at bounding box center [293, 135] width 151 height 19
click at [204, 21] on mat-toolbar-row "All Conversations" at bounding box center [139, 24] width 153 height 16
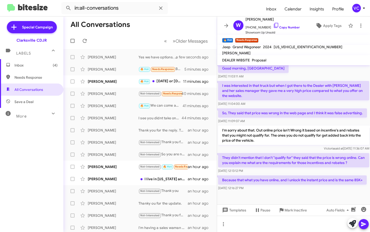
click at [210, 8] on form "in:all-conversations" at bounding box center [161, 8] width 201 height 12
click at [272, 190] on div "[DATE] 12:16:27 PM" at bounding box center [292, 187] width 149 height 5
click at [304, 186] on div "[DATE] 12:16:27 PM" at bounding box center [292, 187] width 149 height 5
click at [301, 153] on p "They didn't mention that I don't "qualify for" they said that the price is wron…" at bounding box center [293, 160] width 151 height 14
click at [284, 146] on div "[PERSON_NAME] said at [DATE] 11:36:07 AM" at bounding box center [293, 148] width 151 height 5
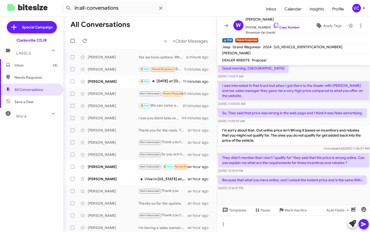
click at [284, 192] on div at bounding box center [293, 198] width 153 height 13
click at [306, 192] on div at bounding box center [293, 198] width 153 height 13
click at [295, 152] on div "They didn't mention that I don't "qualify for" they said that the price is wron…" at bounding box center [293, 163] width 153 height 22
click at [295, 146] on div "[PERSON_NAME] said at [DATE] 11:36:07 AM" at bounding box center [293, 148] width 151 height 5
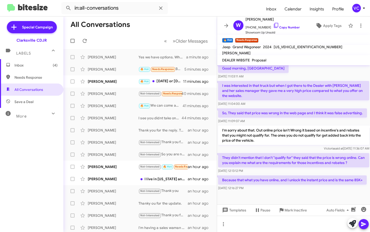
click at [295, 190] on div "[DATE] 12:16:27 PM" at bounding box center [292, 187] width 149 height 5
click at [297, 184] on cdk-virtual-scroll-viewport "Hi [PERSON_NAME] this is [PERSON_NAME], Internet Director at Ourisman CDJR of […" at bounding box center [293, 134] width 153 height 139
click at [296, 44] on mat-toolbar "🔥 Hot × Needs Response ×" at bounding box center [293, 40] width 153 height 10
click at [295, 48] on span "[US_VEHICLE_IDENTIFICATION_NUMBER]" at bounding box center [308, 47] width 69 height 5
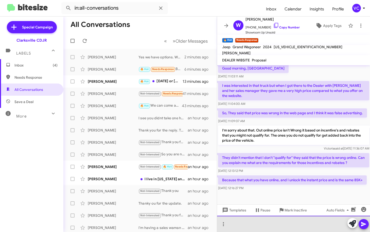
click at [253, 225] on div at bounding box center [293, 224] width 153 height 16
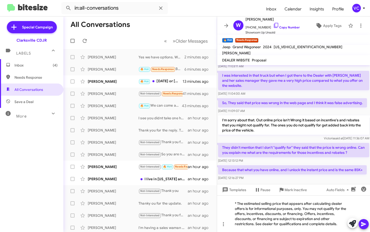
click at [368, 225] on button at bounding box center [364, 224] width 10 height 10
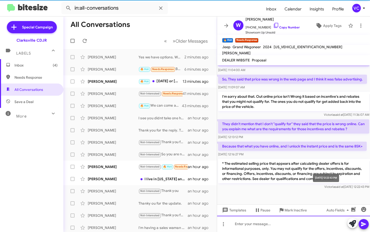
scroll to position [176, 0]
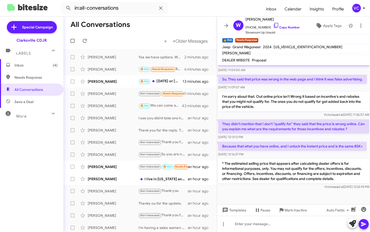
click at [272, 183] on p "* The estimated selling price that appears after calculating dealer offers is f…" at bounding box center [293, 171] width 151 height 24
click at [274, 122] on p "They didn't mention that I don't "qualify for" they said that the price is wron…" at bounding box center [293, 126] width 151 height 14
